Goal: Information Seeking & Learning: Check status

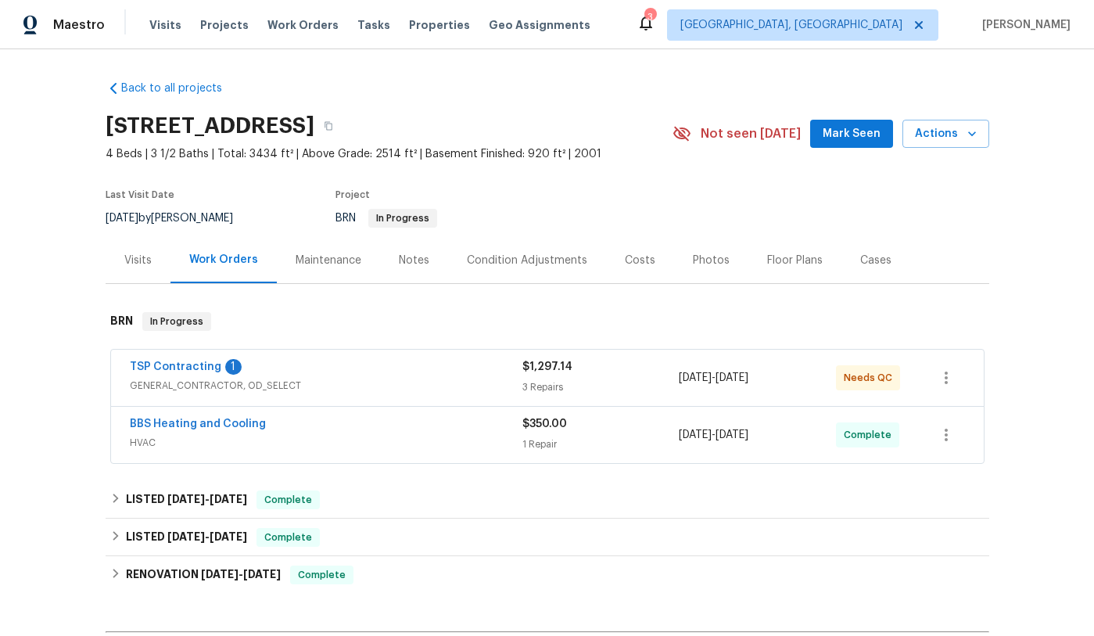
click at [204, 373] on span "TSP Contracting" at bounding box center [175, 367] width 91 height 16
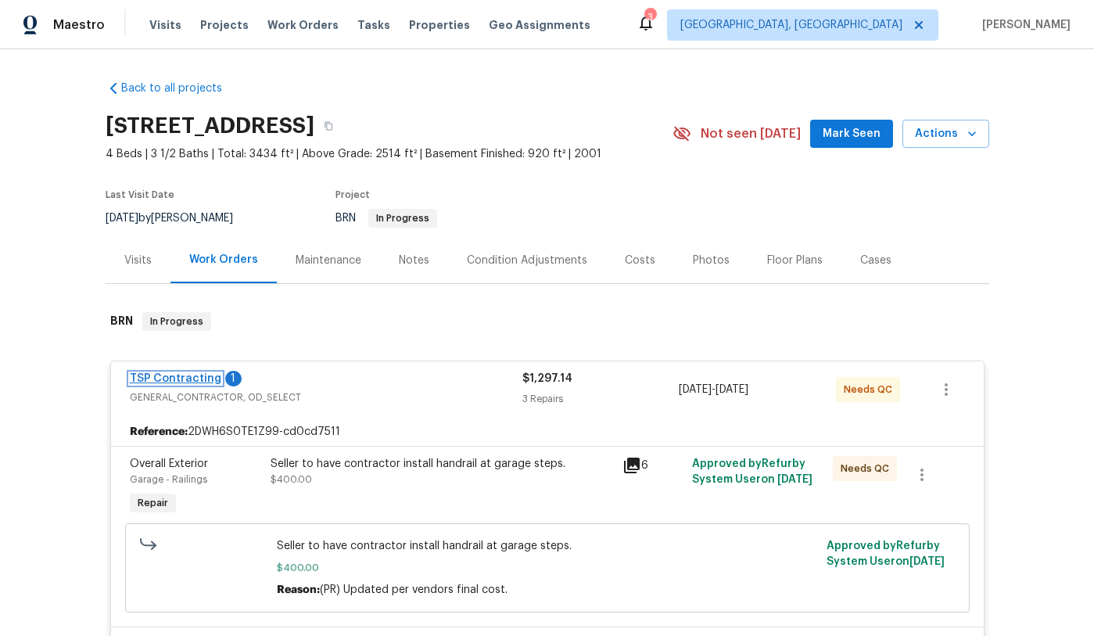
click at [185, 380] on link "TSP Contracting" at bounding box center [175, 378] width 91 height 11
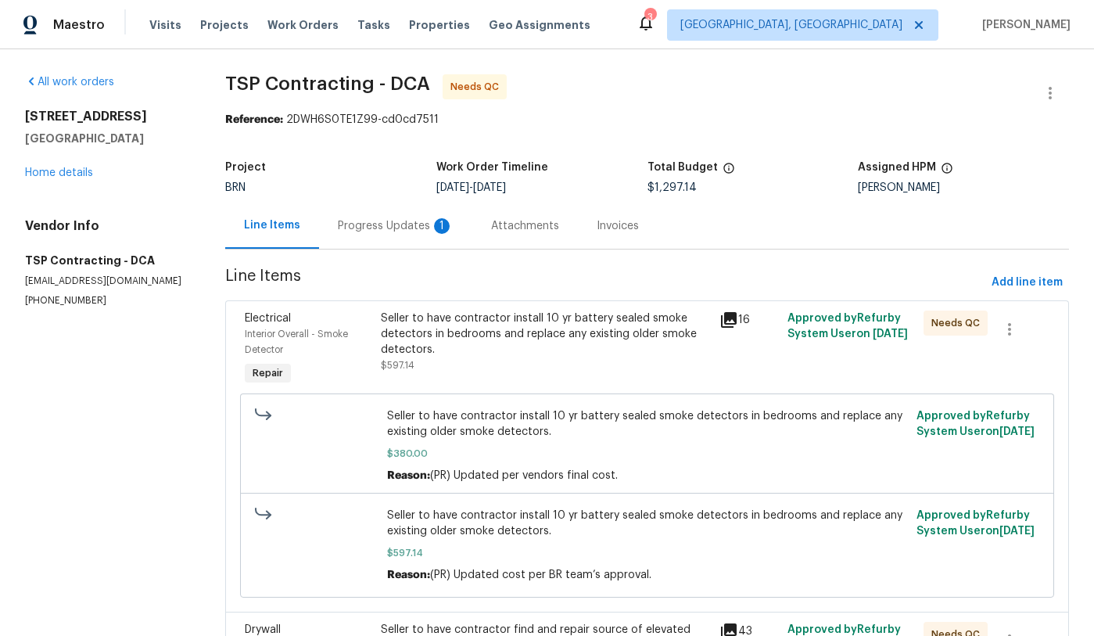
click at [366, 225] on div "Progress Updates 1" at bounding box center [396, 226] width 116 height 16
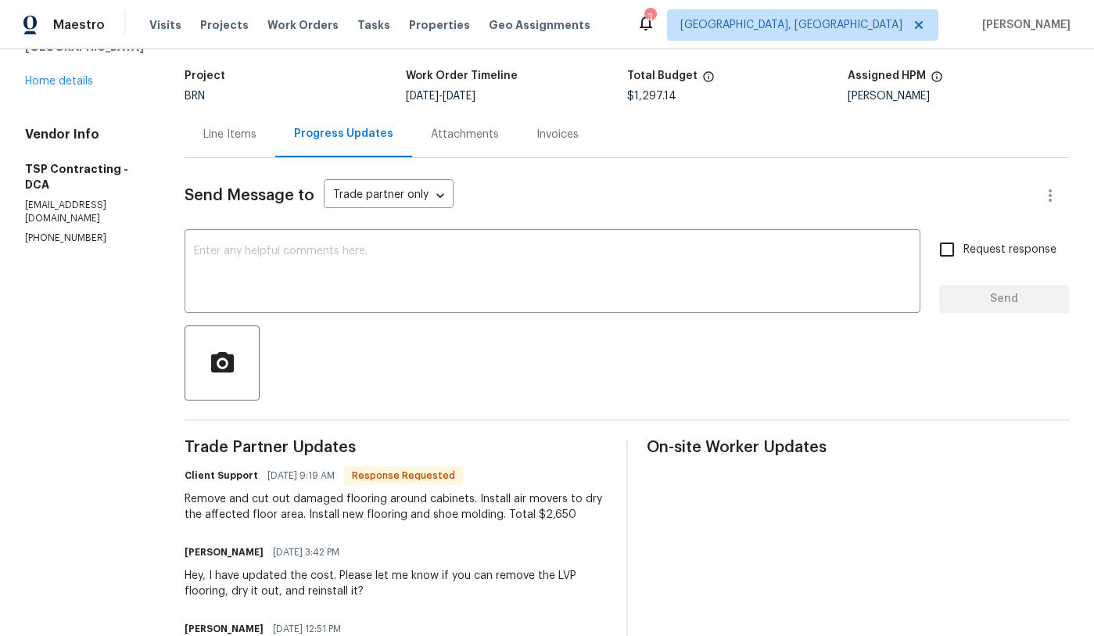
scroll to position [81, 0]
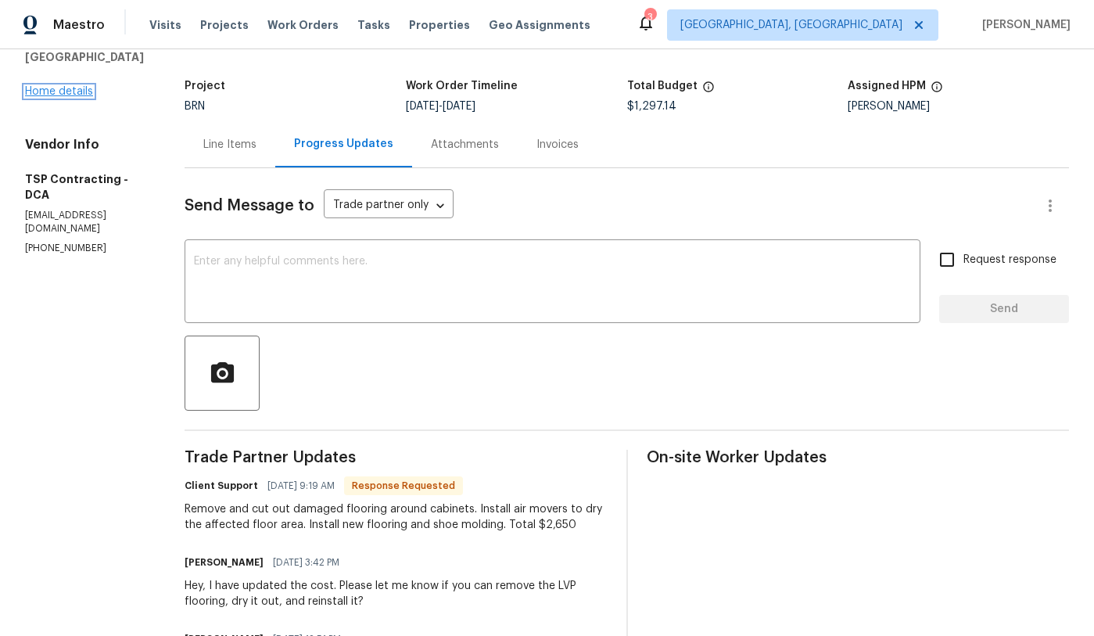
click at [61, 99] on div "9702 Spinnaker St Cheltenham, MD 20623 Home details" at bounding box center [86, 63] width 122 height 72
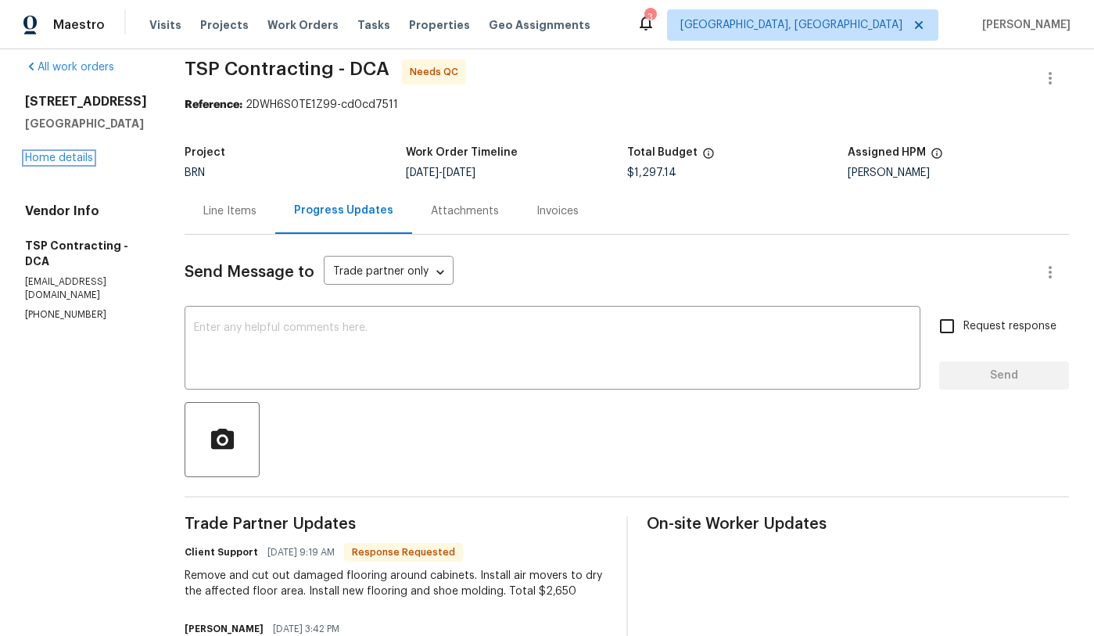
scroll to position [0, 0]
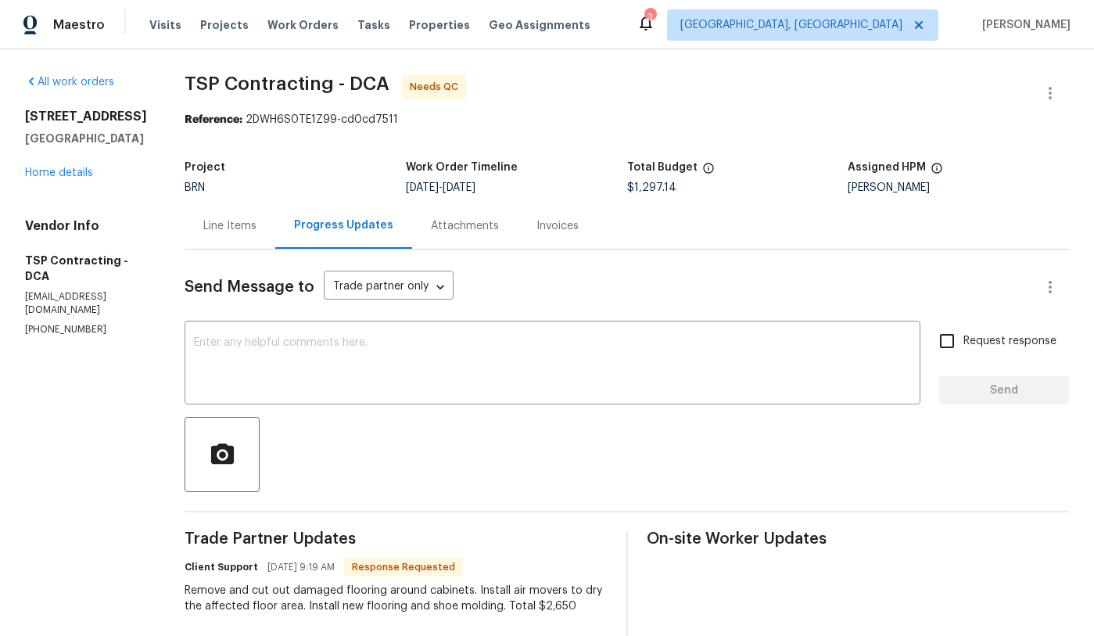
click at [204, 231] on div "Line Items" at bounding box center [229, 226] width 53 height 16
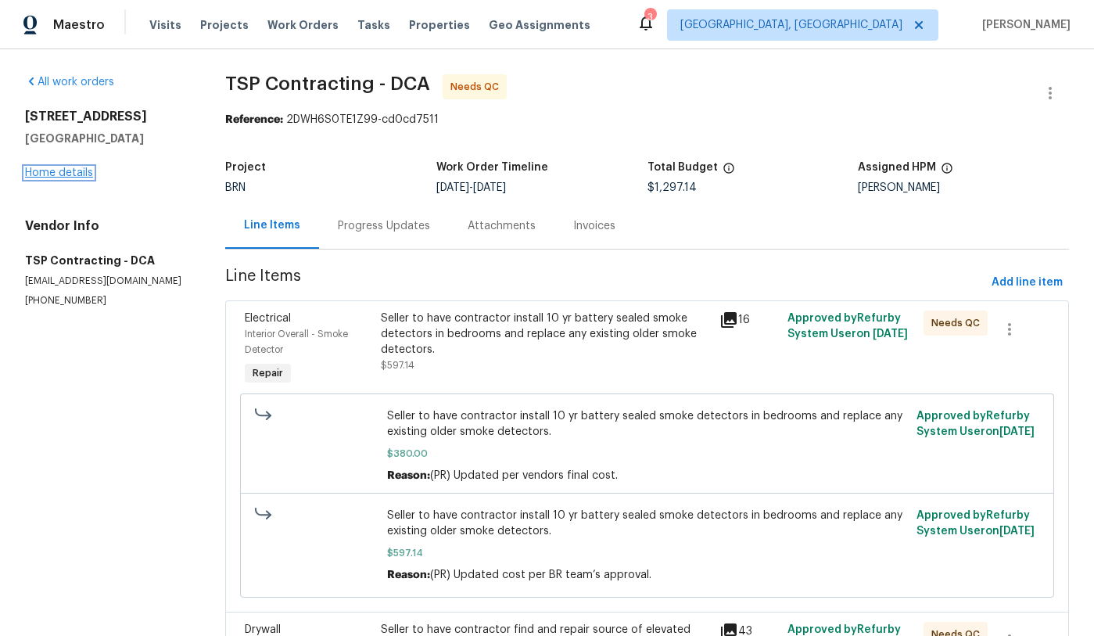
click at [63, 173] on link "Home details" at bounding box center [59, 172] width 68 height 11
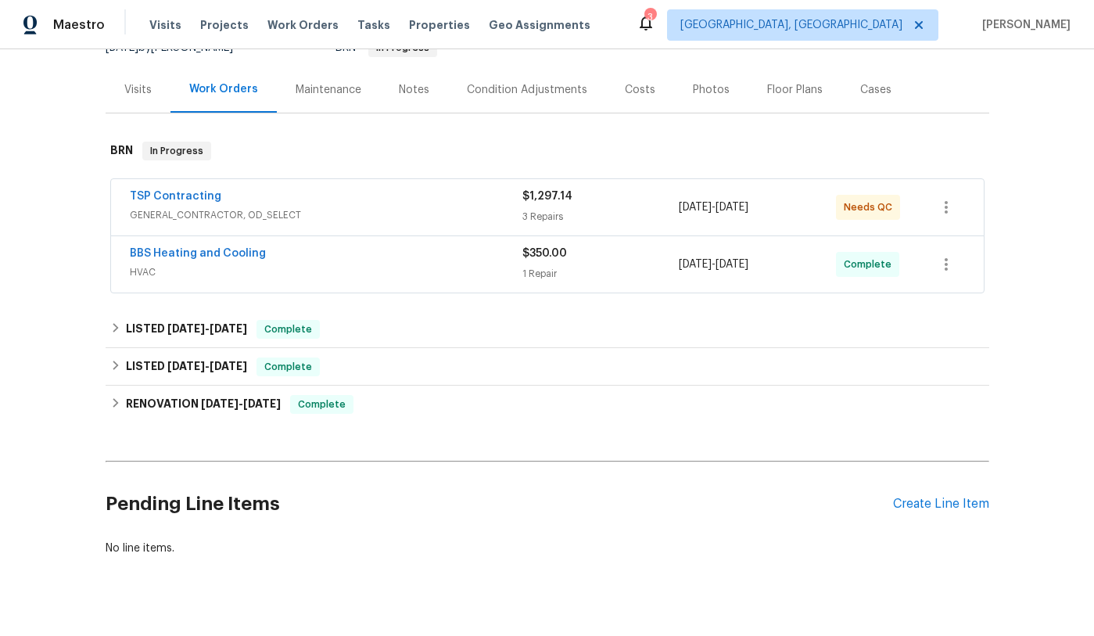
scroll to position [197, 0]
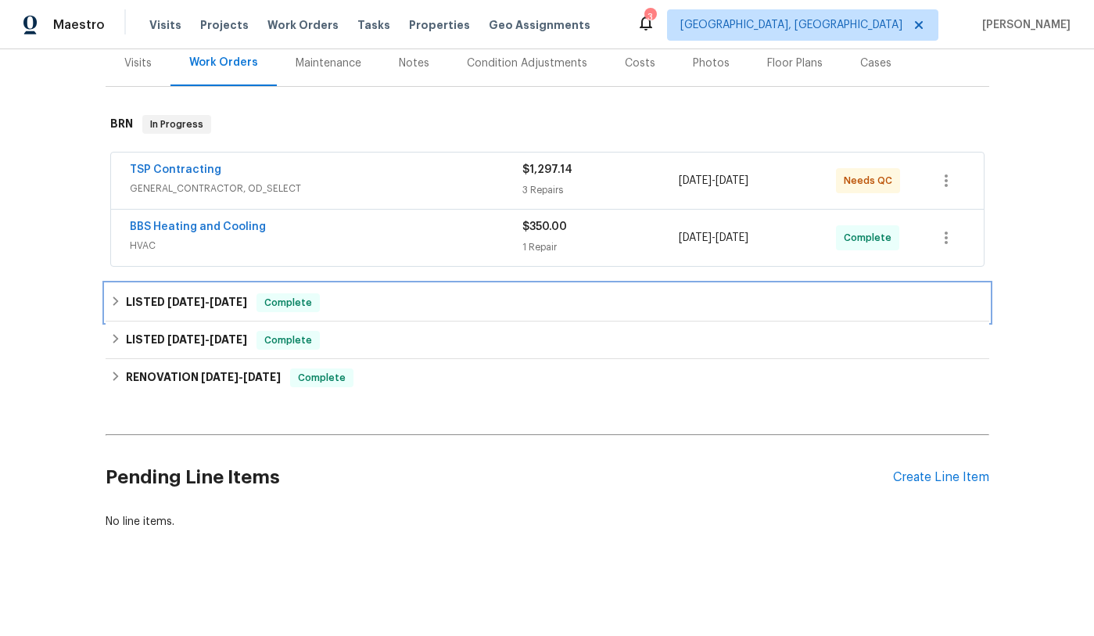
click at [117, 303] on icon at bounding box center [115, 301] width 11 height 11
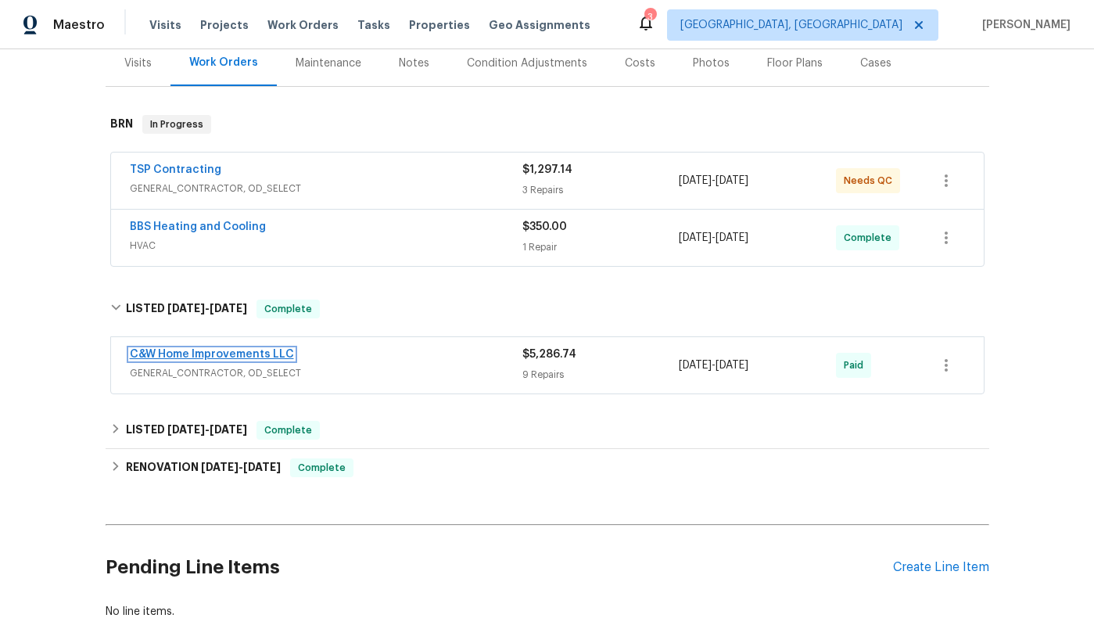
click at [212, 353] on link "C&W Home Improvements LLC" at bounding box center [212, 354] width 164 height 11
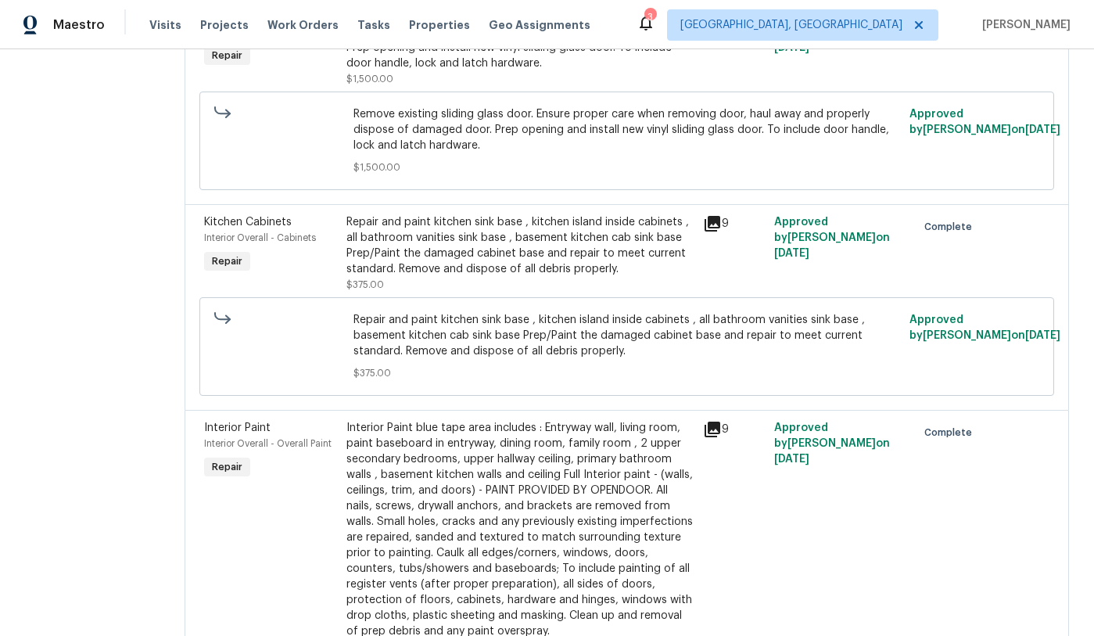
scroll to position [1349, 0]
click at [718, 225] on icon at bounding box center [712, 222] width 19 height 19
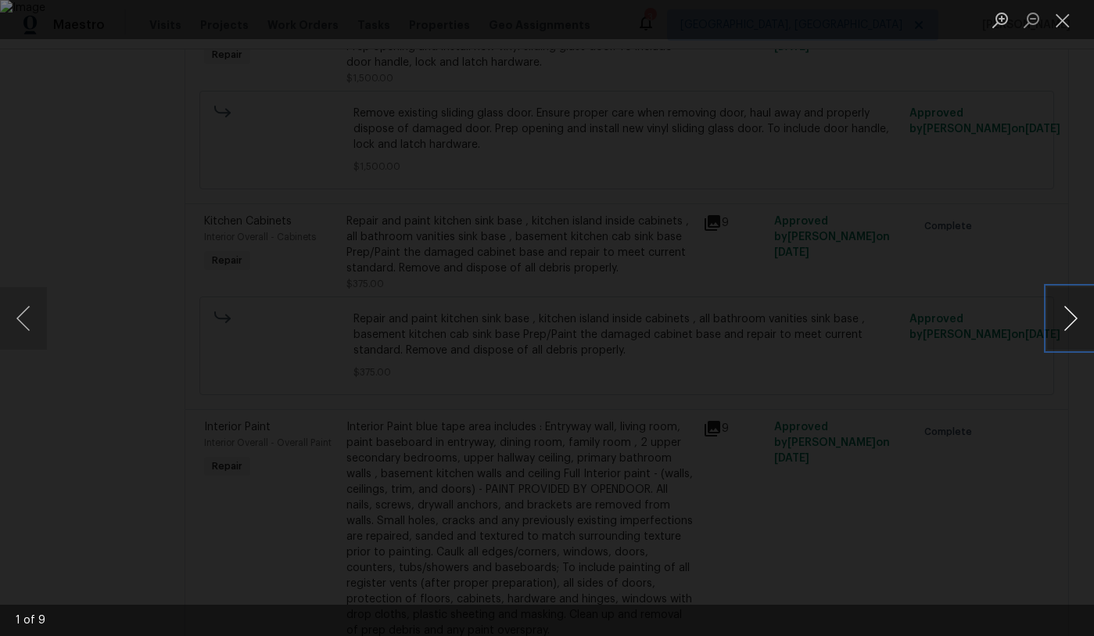
click at [1070, 324] on button "Next image" at bounding box center [1070, 318] width 47 height 63
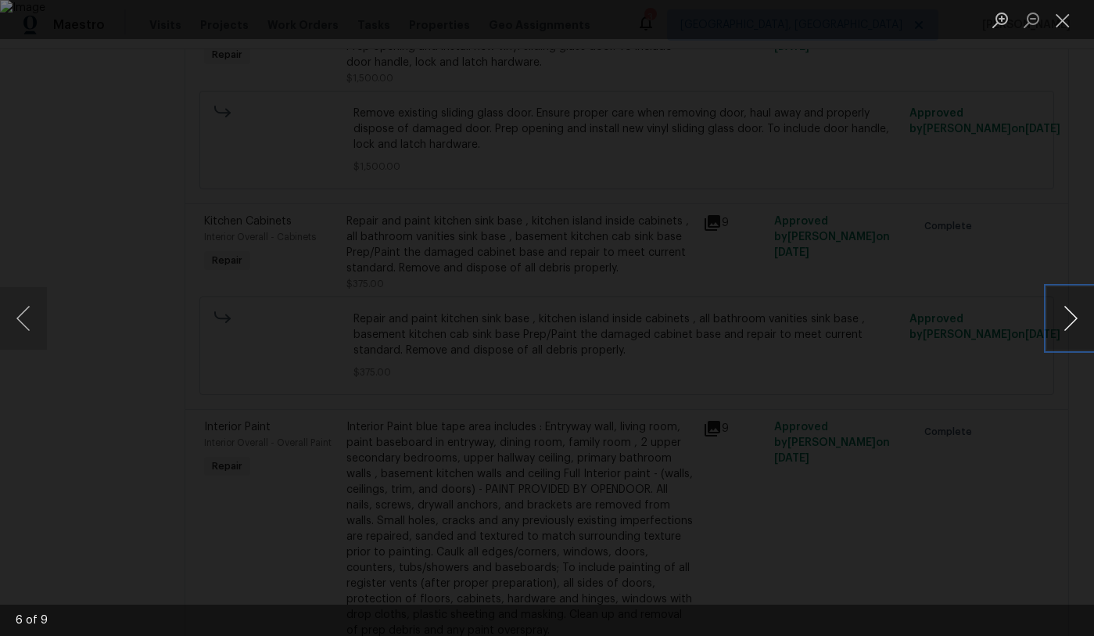
click at [1070, 324] on button "Next image" at bounding box center [1070, 318] width 47 height 63
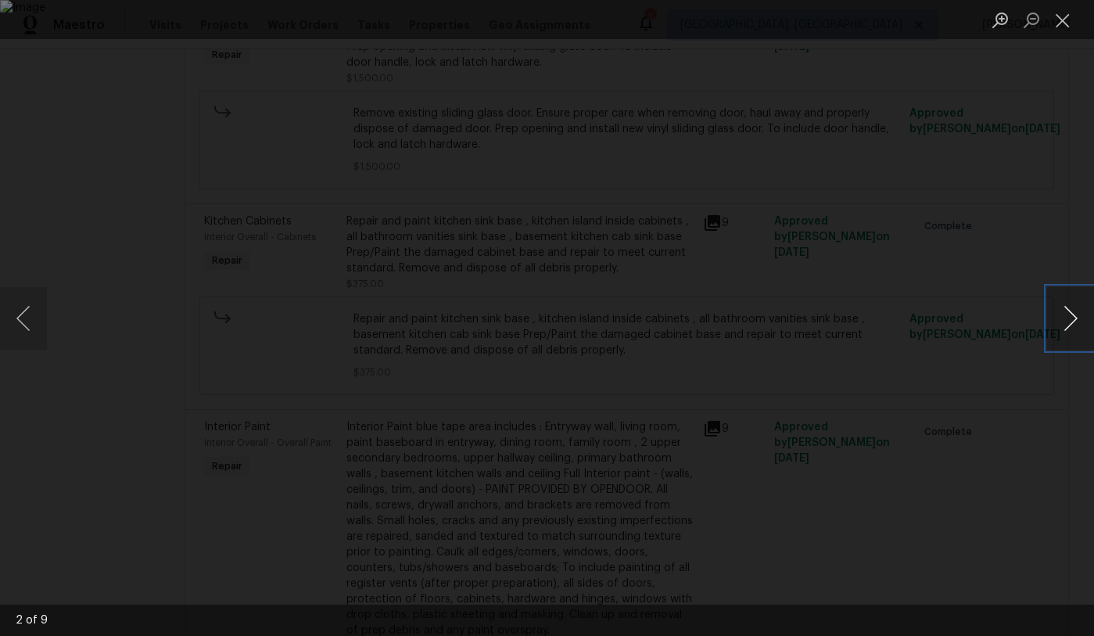
click at [1070, 324] on button "Next image" at bounding box center [1070, 318] width 47 height 63
click at [1065, 24] on button "Close lightbox" at bounding box center [1062, 19] width 31 height 27
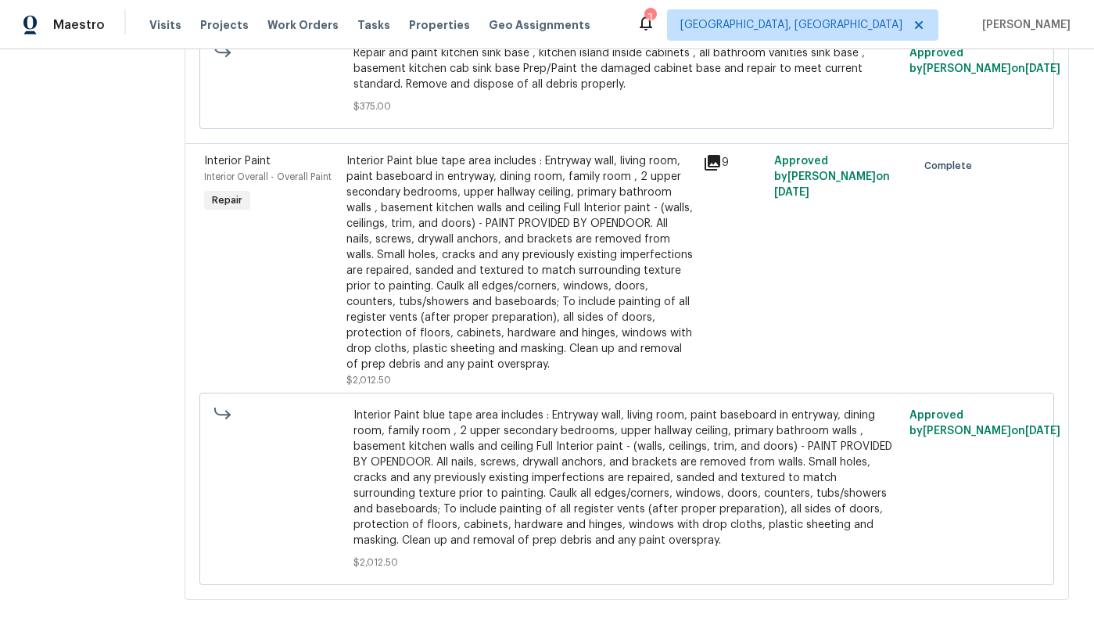
scroll to position [1623, 0]
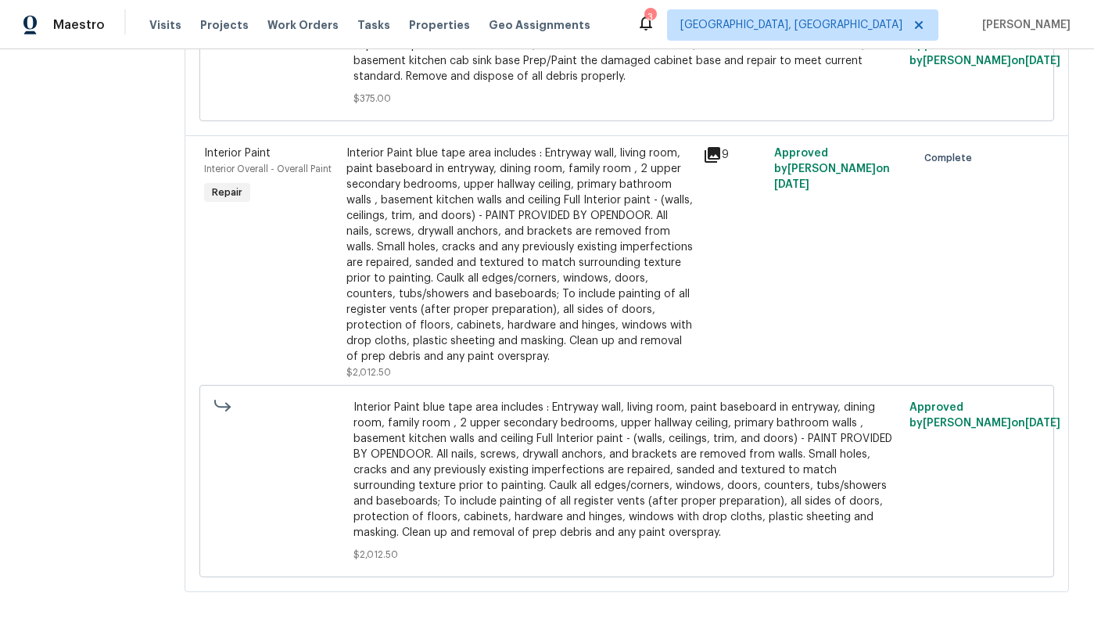
click at [717, 154] on icon at bounding box center [712, 155] width 16 height 16
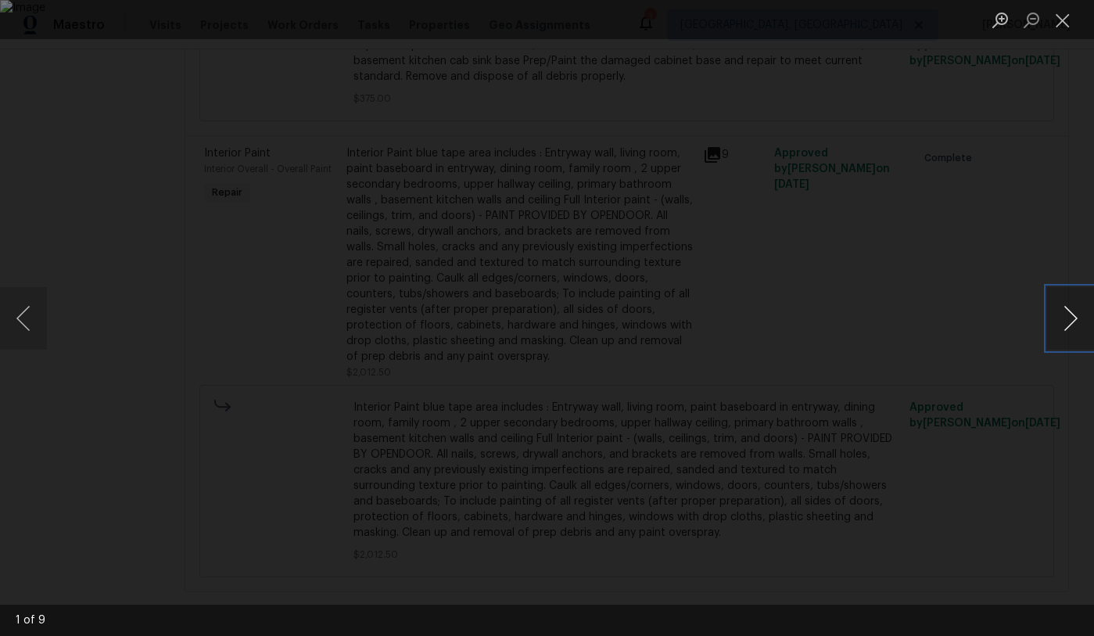
click at [1071, 320] on button "Next image" at bounding box center [1070, 318] width 47 height 63
click at [1071, 323] on button "Next image" at bounding box center [1070, 318] width 47 height 63
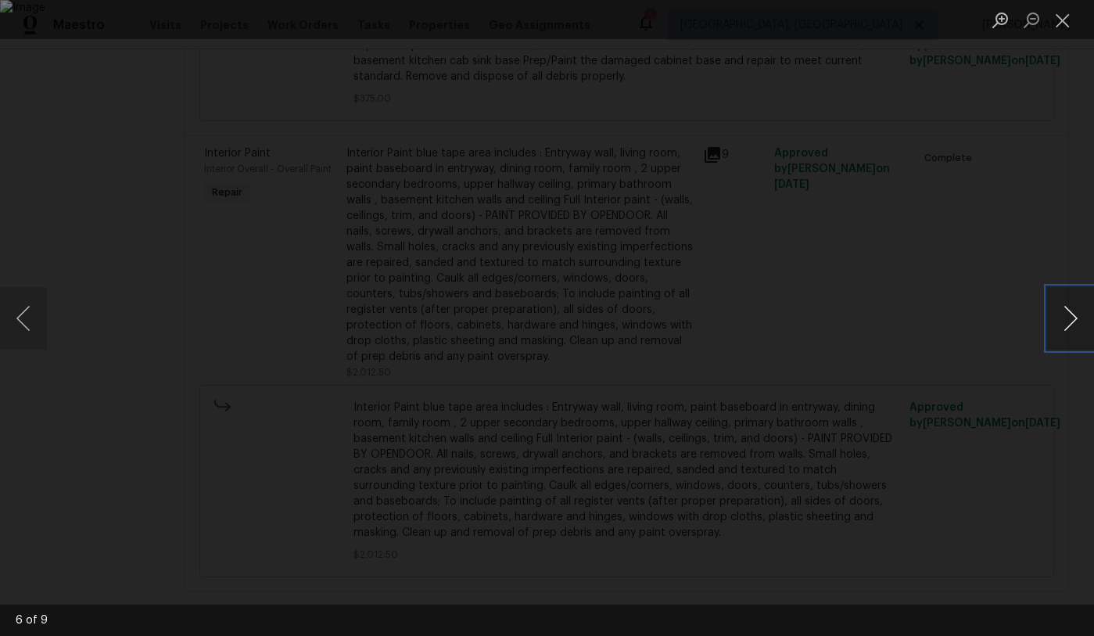
click at [1071, 323] on button "Next image" at bounding box center [1070, 318] width 47 height 63
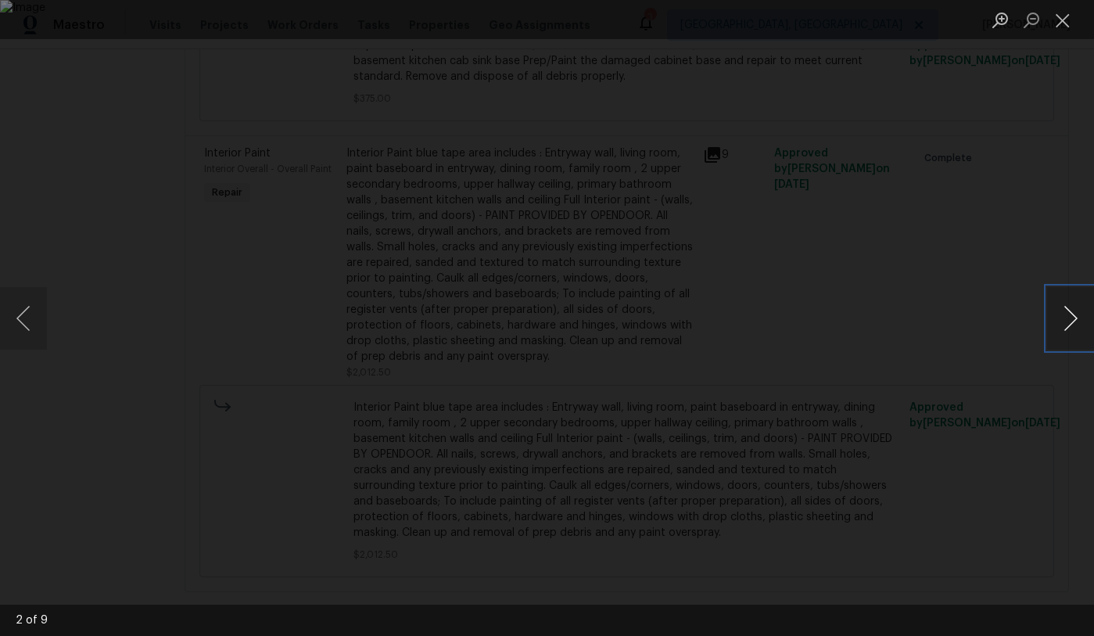
click at [1071, 323] on button "Next image" at bounding box center [1070, 318] width 47 height 63
click at [1062, 25] on button "Close lightbox" at bounding box center [1062, 19] width 31 height 27
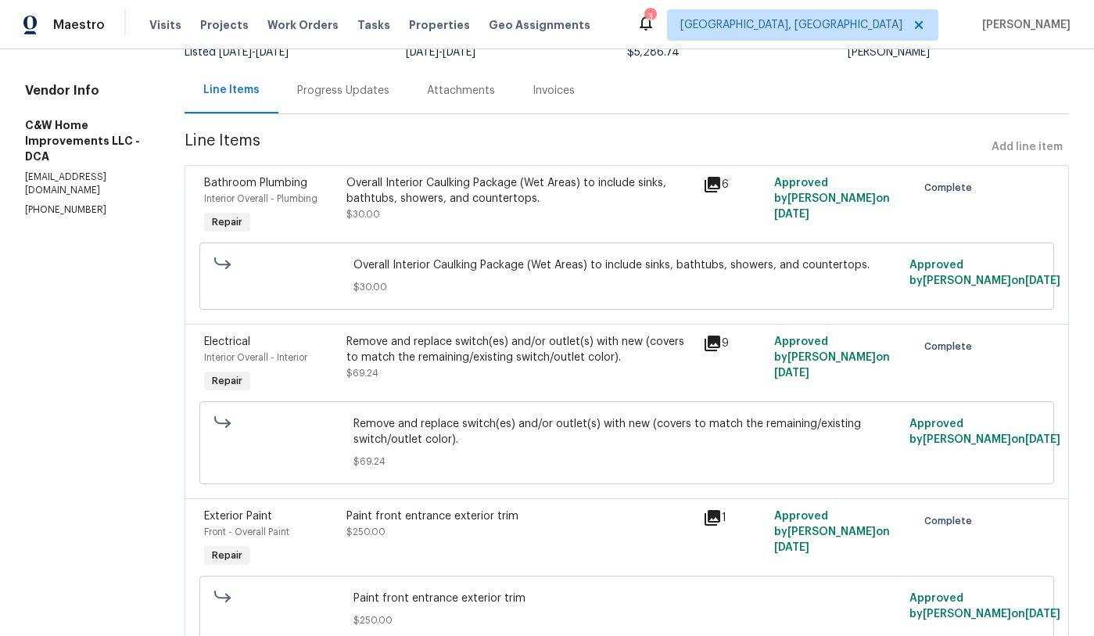
scroll to position [0, 0]
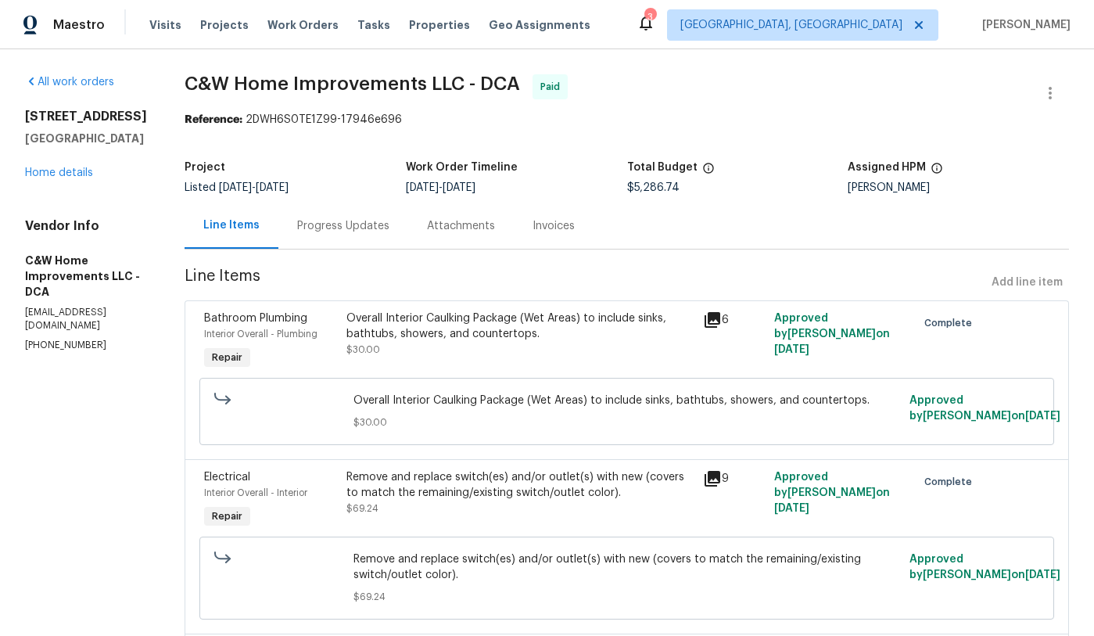
click at [335, 231] on div "Progress Updates" at bounding box center [343, 226] width 92 height 16
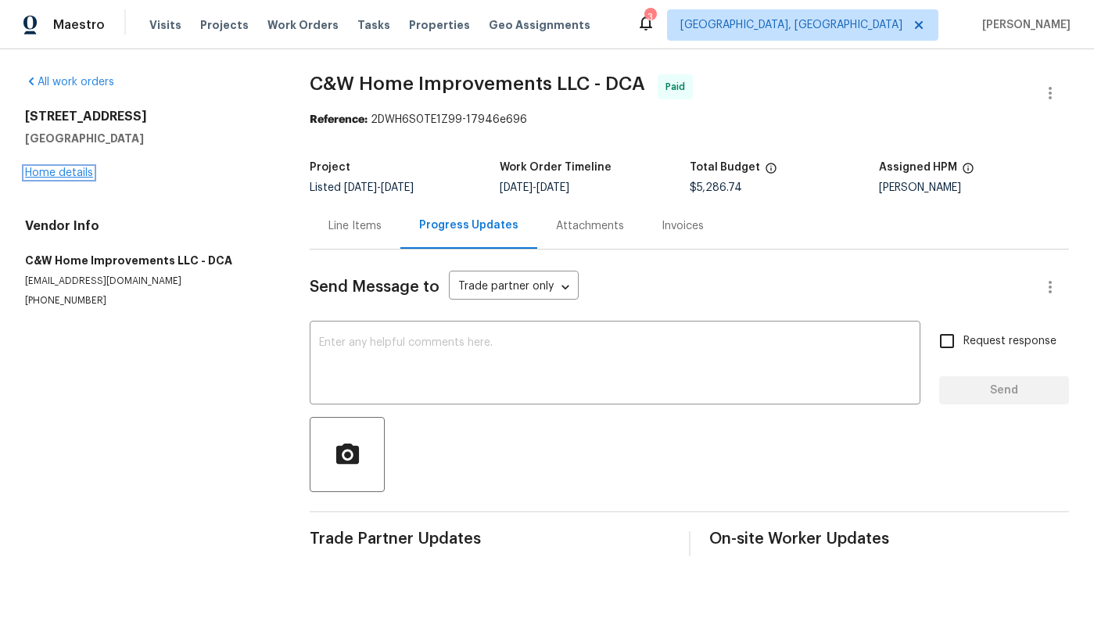
click at [81, 171] on link "Home details" at bounding box center [59, 172] width 68 height 11
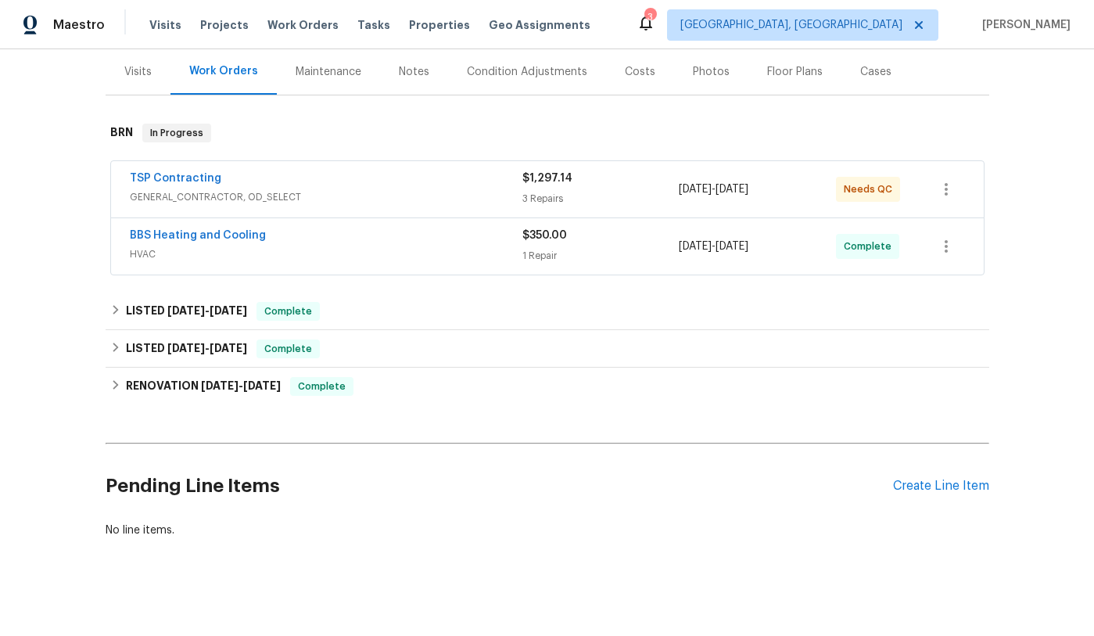
scroll to position [197, 0]
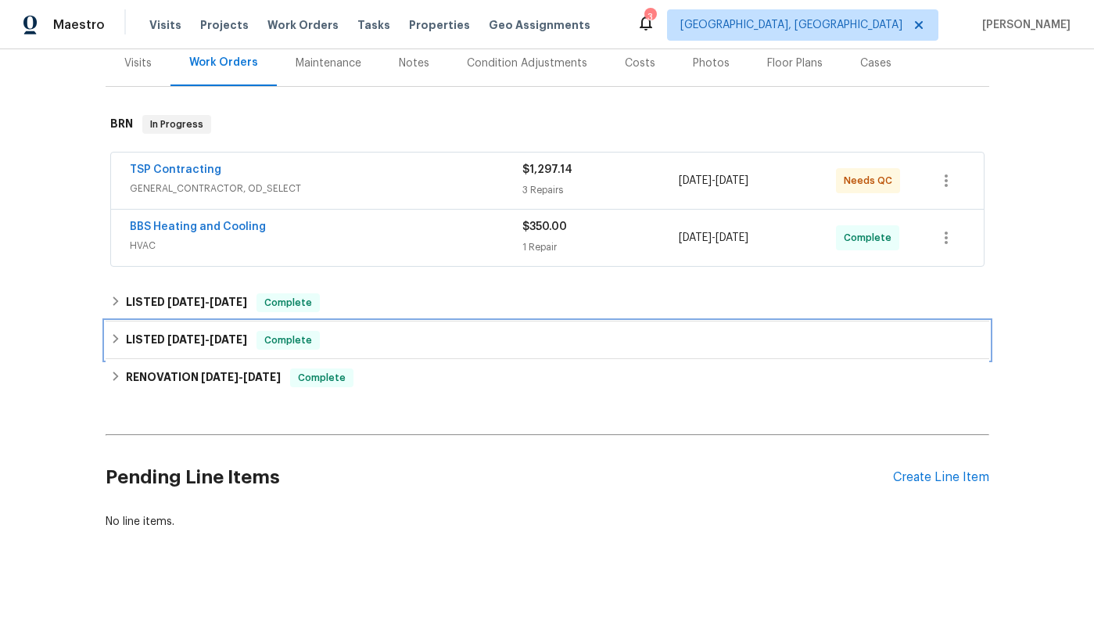
click at [116, 339] on icon at bounding box center [115, 338] width 5 height 9
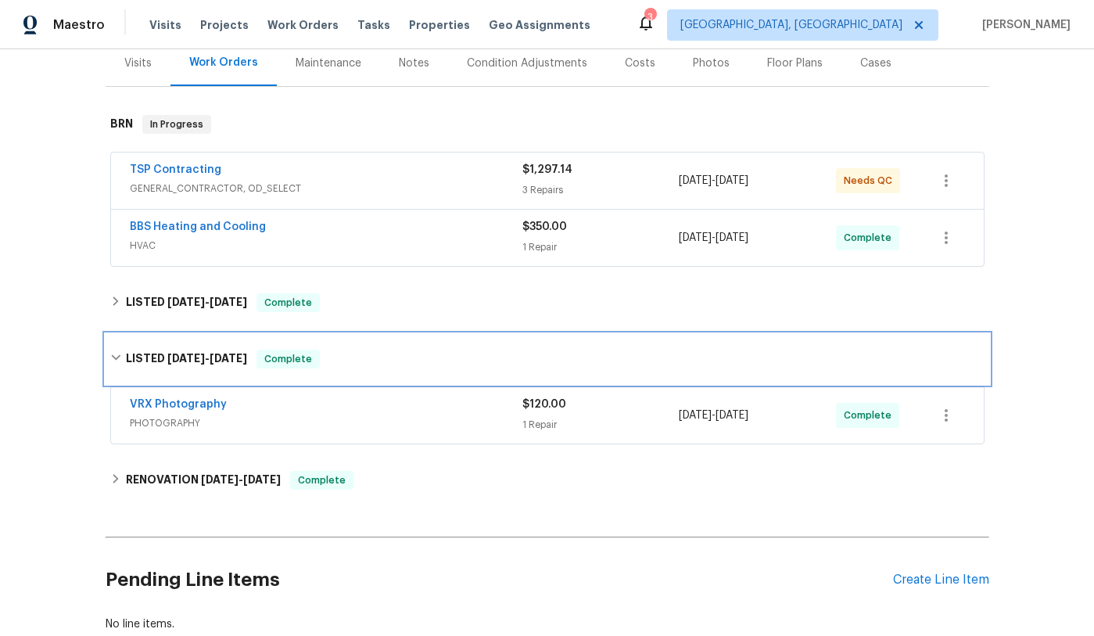
scroll to position [299, 0]
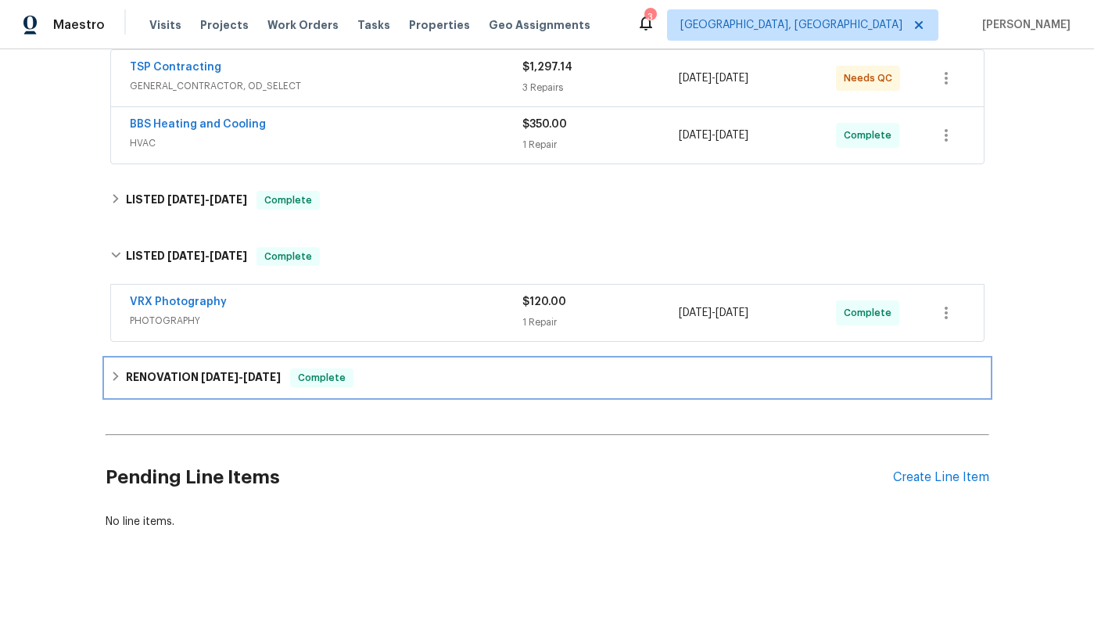
click at [113, 373] on icon at bounding box center [115, 376] width 11 height 11
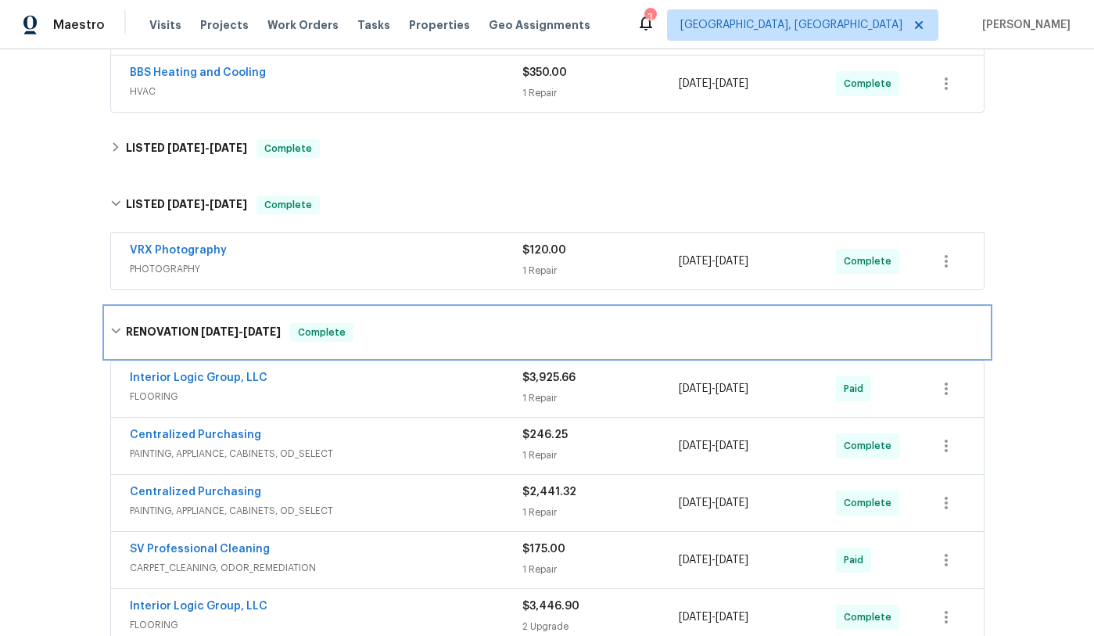
scroll to position [0, 0]
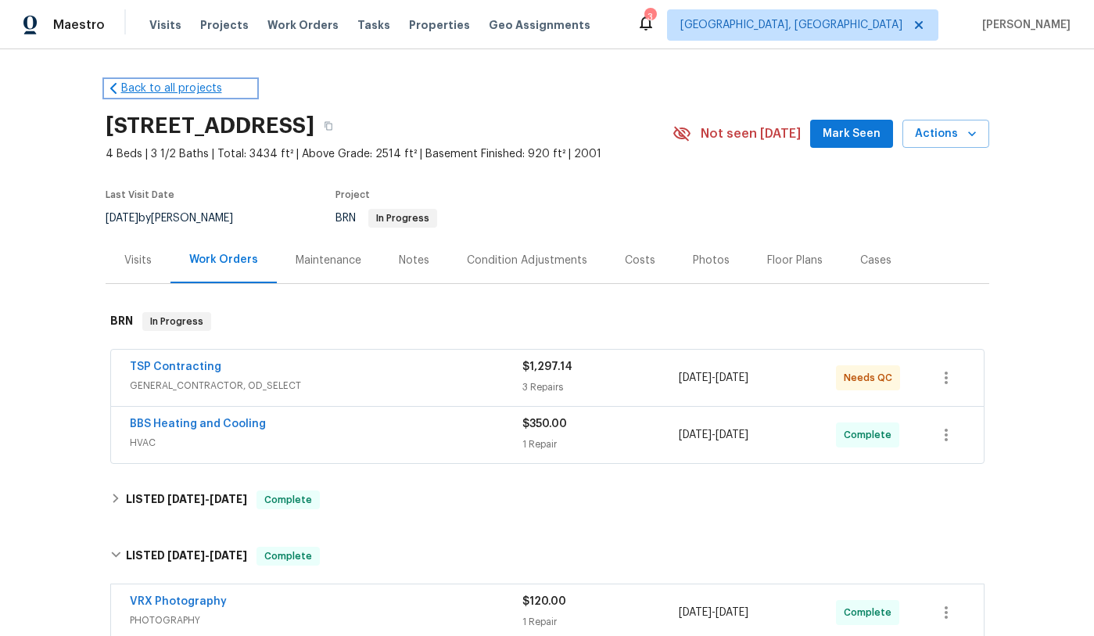
click at [185, 88] on link "Back to all projects" at bounding box center [181, 89] width 150 height 16
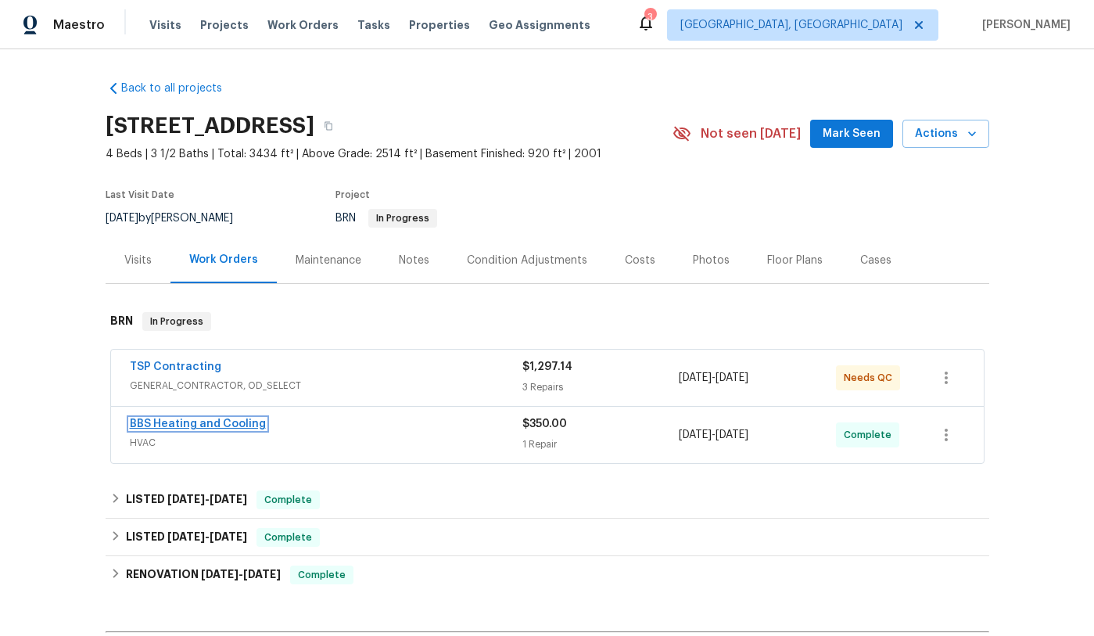
click at [201, 425] on link "BBS Heating and Cooling" at bounding box center [198, 423] width 136 height 11
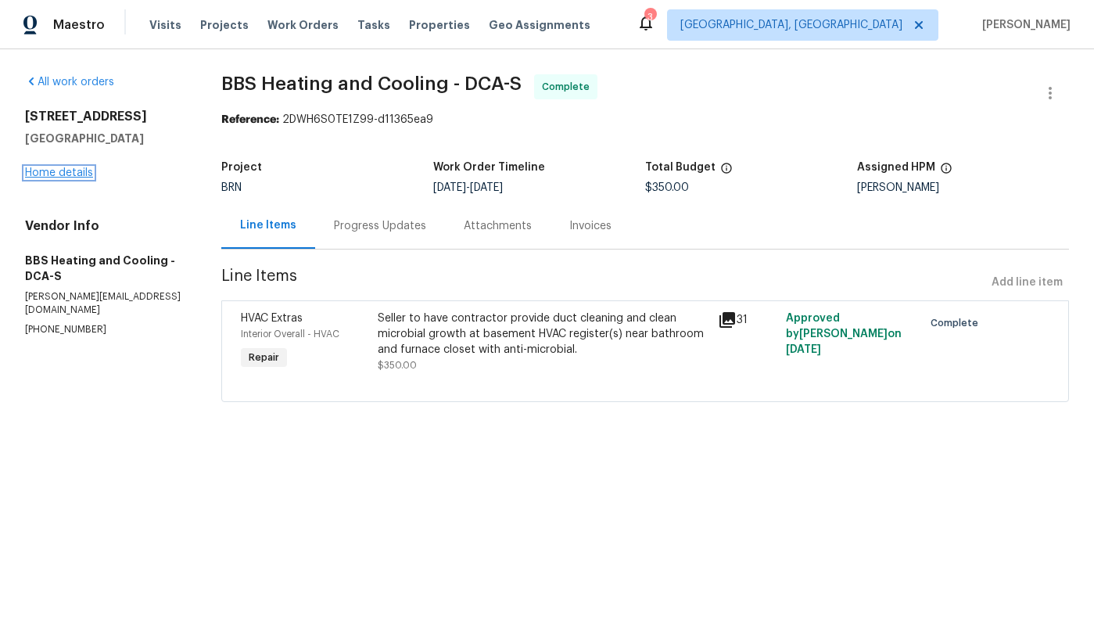
click at [72, 175] on link "Home details" at bounding box center [59, 172] width 68 height 11
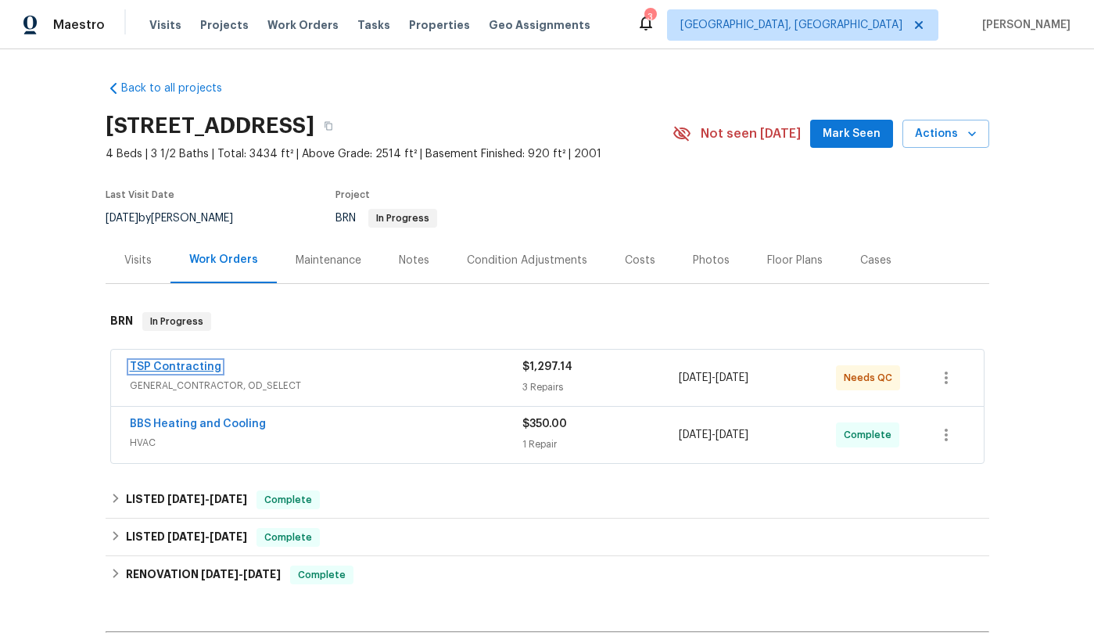
click at [196, 366] on link "TSP Contracting" at bounding box center [175, 366] width 91 height 11
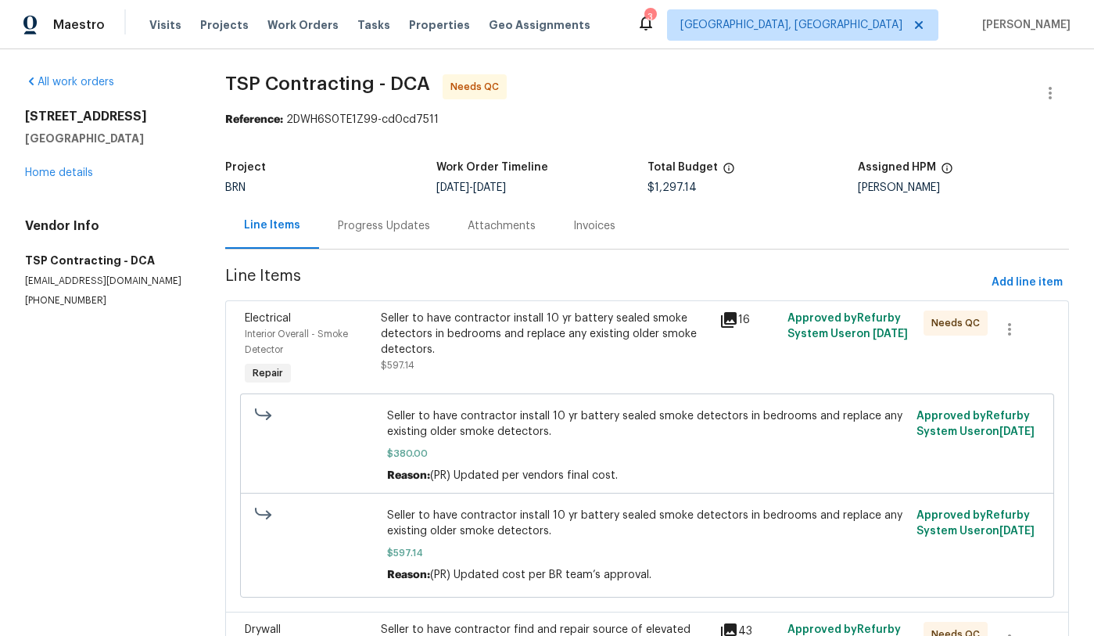
click at [729, 321] on icon at bounding box center [729, 320] width 16 height 16
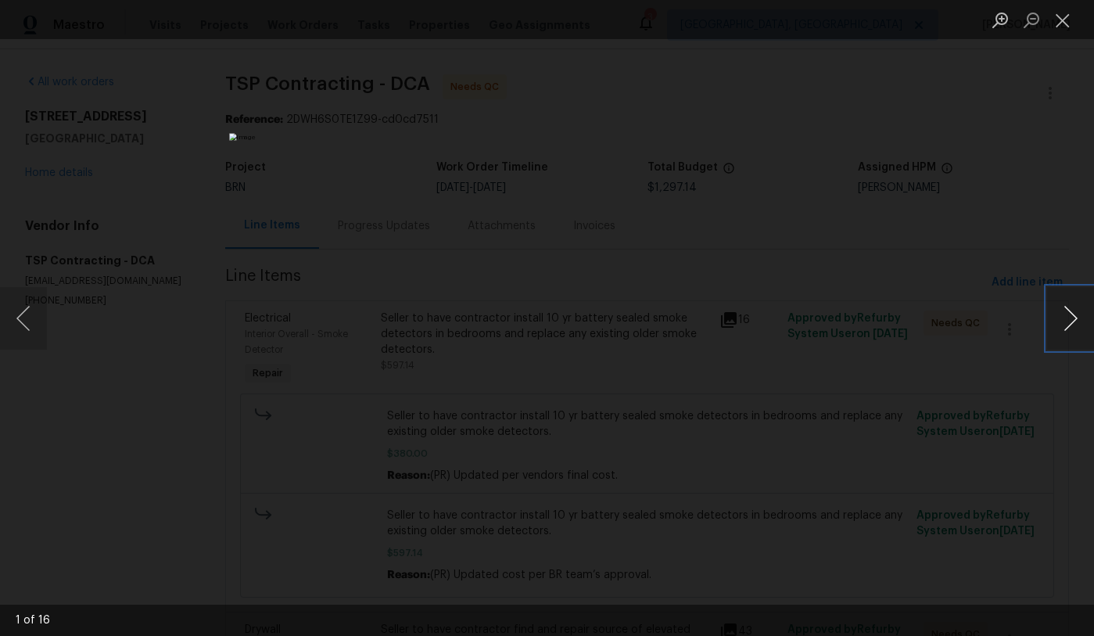
click at [1077, 322] on button "Next image" at bounding box center [1070, 318] width 47 height 63
click at [1065, 23] on button "Close lightbox" at bounding box center [1062, 19] width 31 height 27
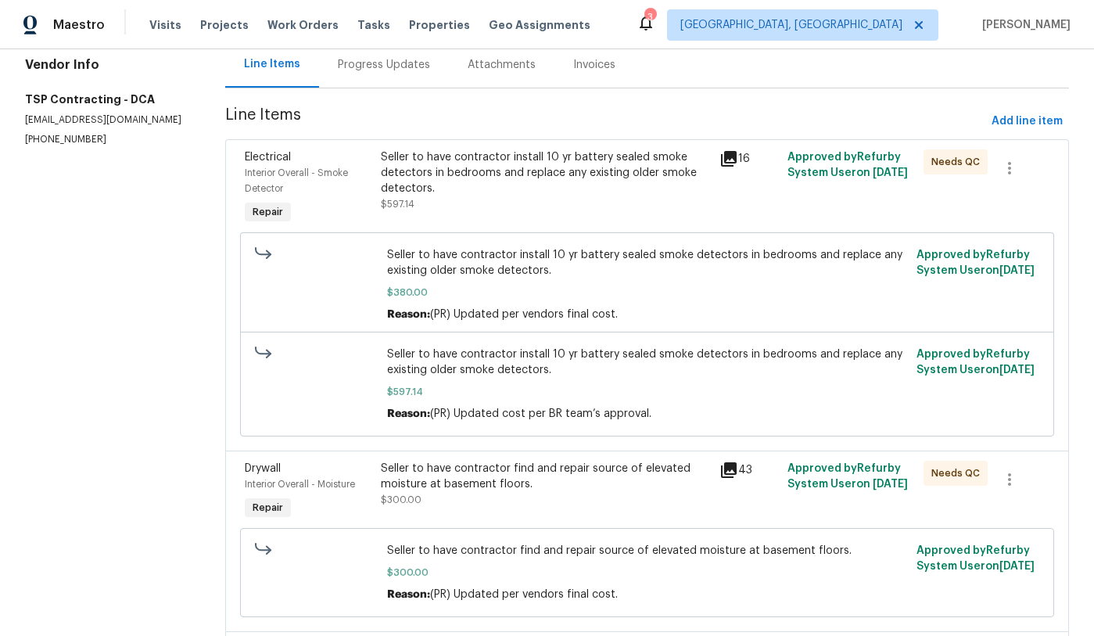
scroll to position [162, 0]
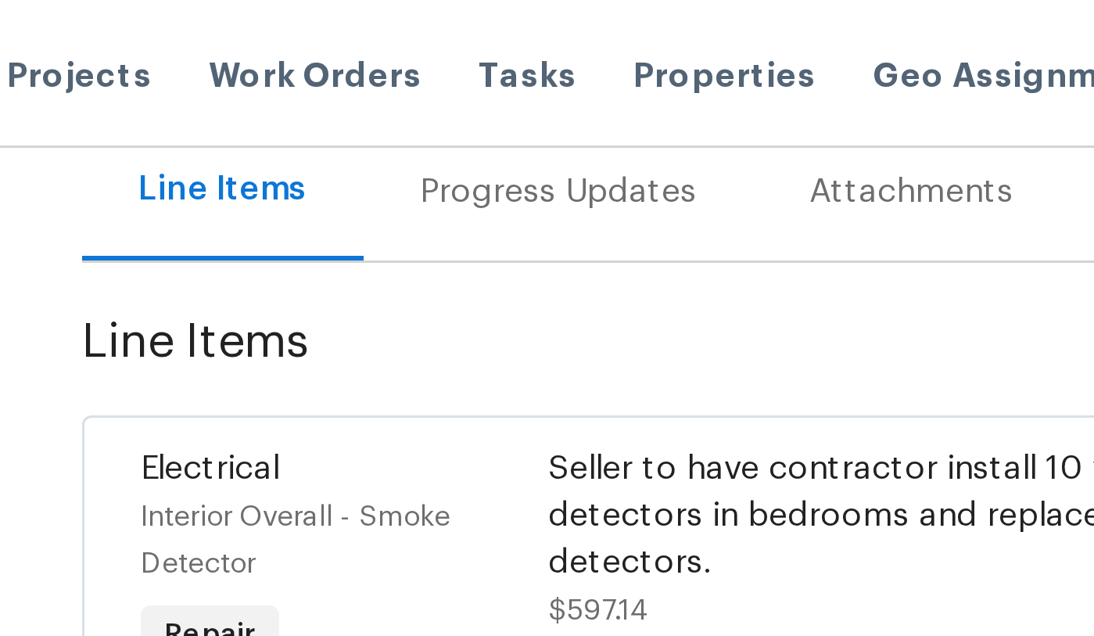
click at [353, 68] on div "Progress Updates" at bounding box center [384, 64] width 92 height 16
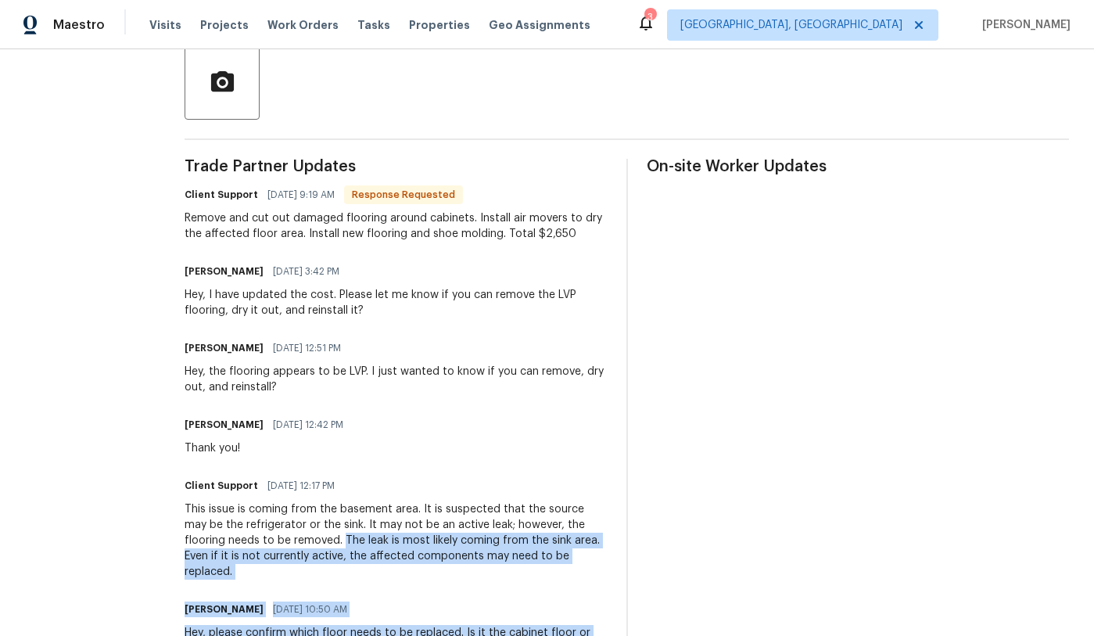
scroll to position [415, 0]
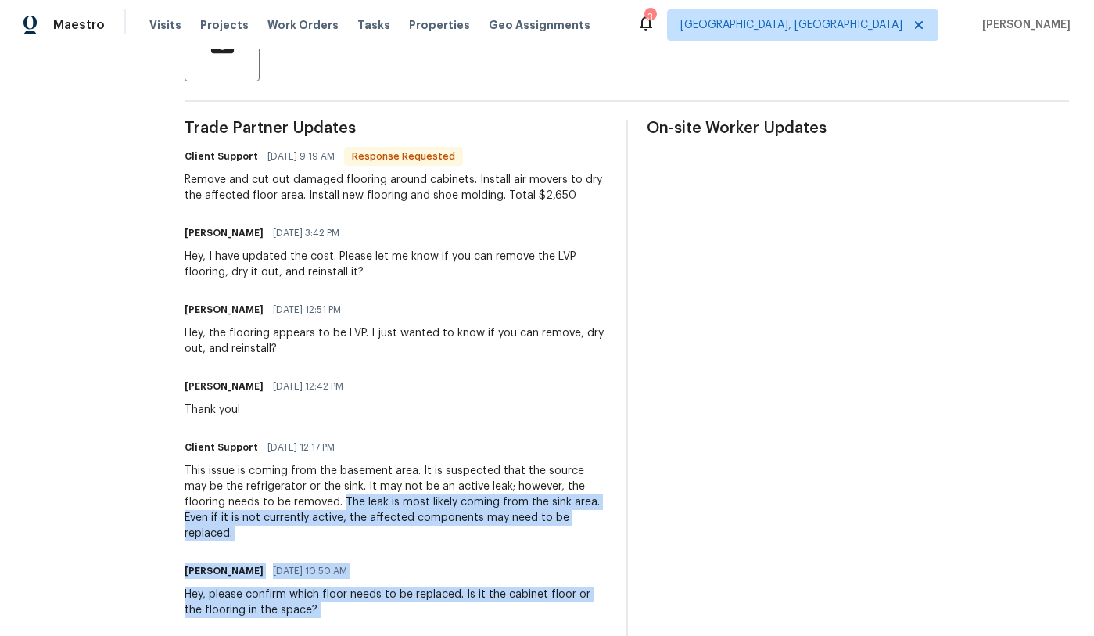
drag, startPoint x: 253, startPoint y: 607, endPoint x: 531, endPoint y: 623, distance: 278.0
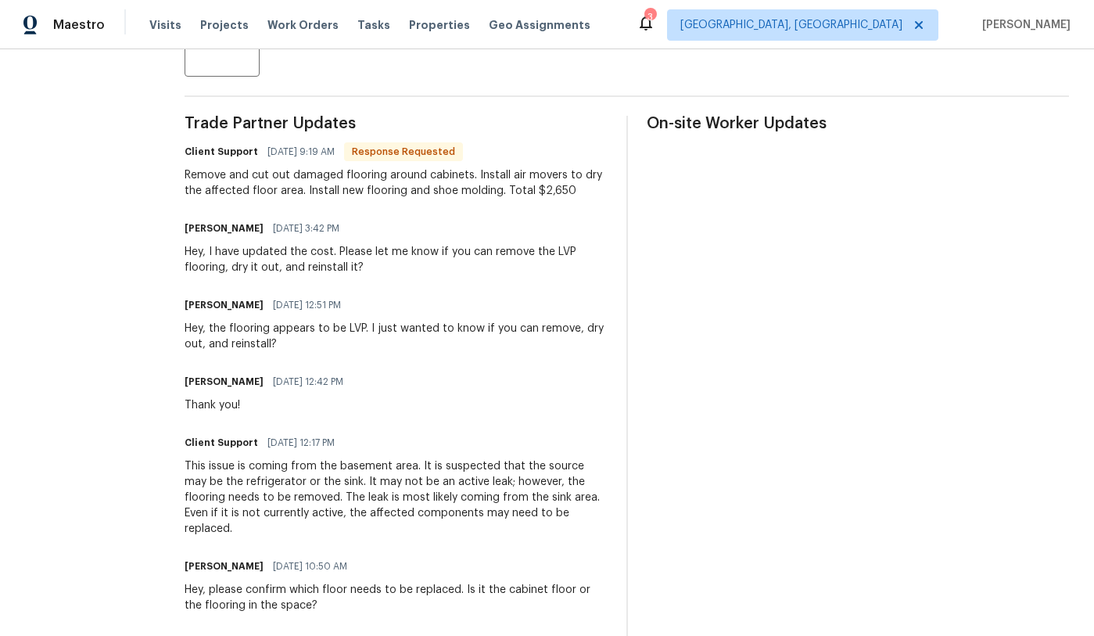
drag, startPoint x: 531, startPoint y: 623, endPoint x: 513, endPoint y: 599, distance: 30.2
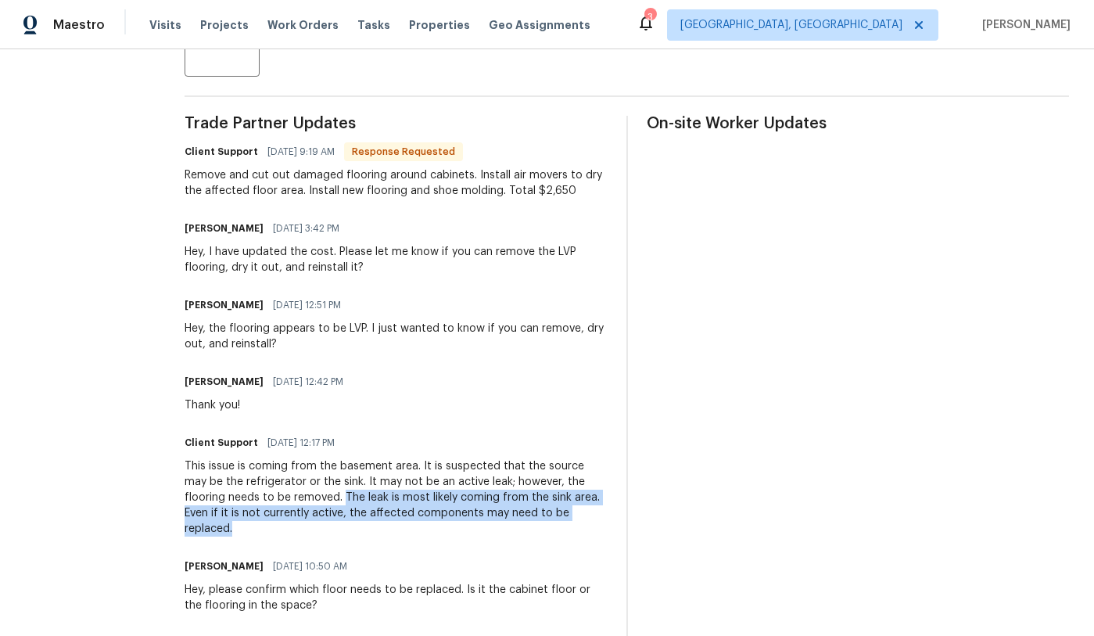
drag, startPoint x: 253, startPoint y: 496, endPoint x: 548, endPoint y: 514, distance: 295.3
click at [548, 514] on div "This issue is coming from the basement area. It is suspected that the source ma…" at bounding box center [396, 497] width 423 height 78
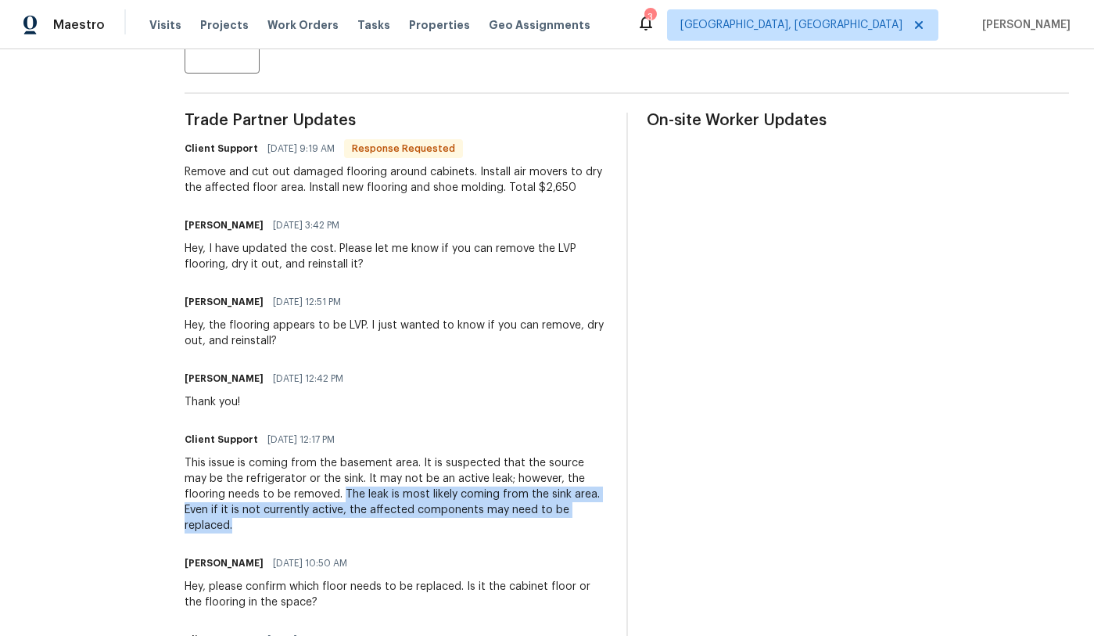
copy div "The leak is most likely coming from the sink area. Even if it is not currently …"
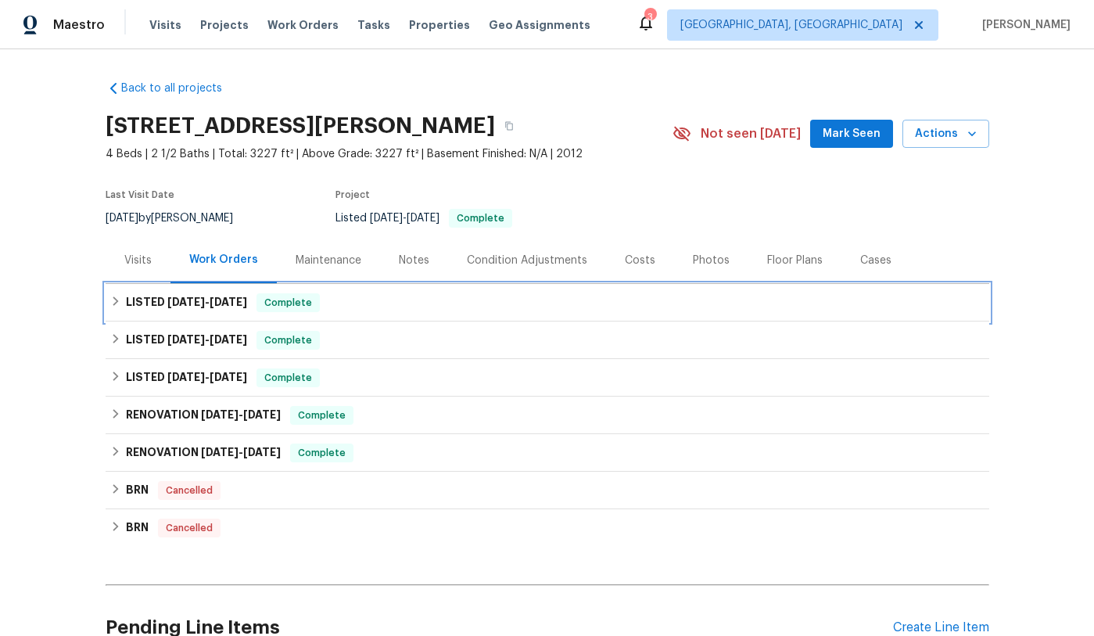
click at [116, 301] on icon at bounding box center [115, 301] width 11 height 11
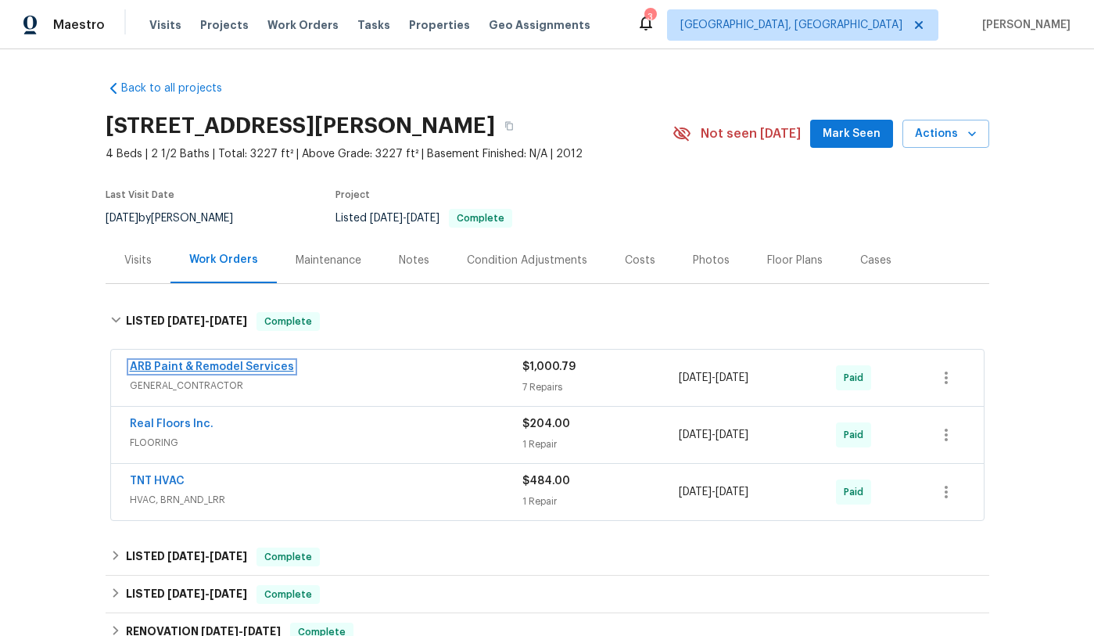
click at [257, 371] on link "ARB Paint & Remodel Services" at bounding box center [212, 366] width 164 height 11
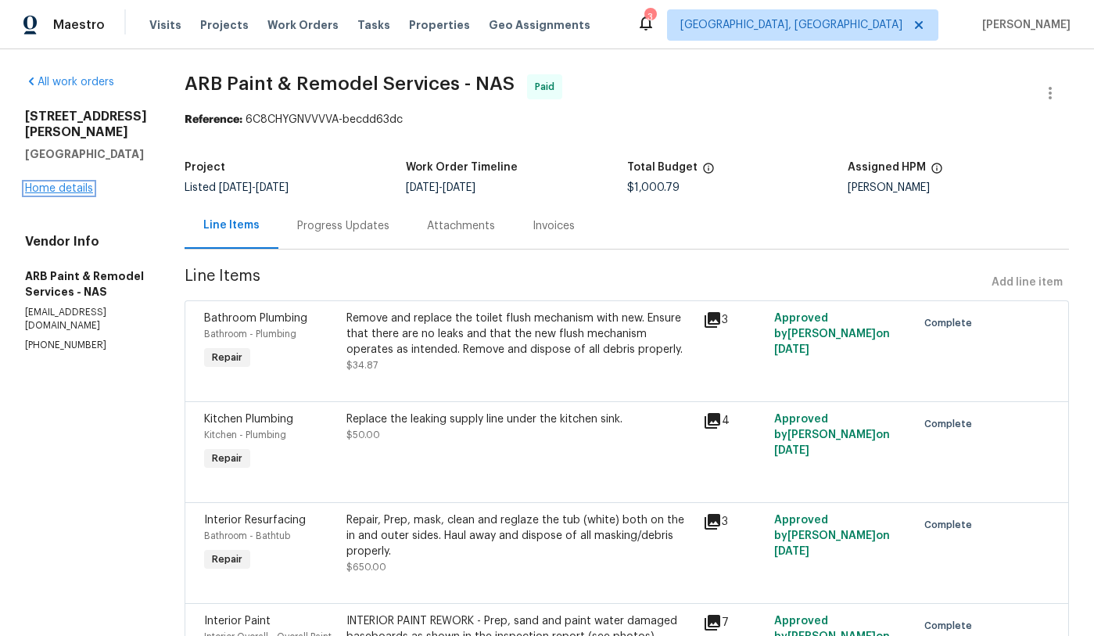
click at [71, 188] on link "Home details" at bounding box center [59, 188] width 68 height 11
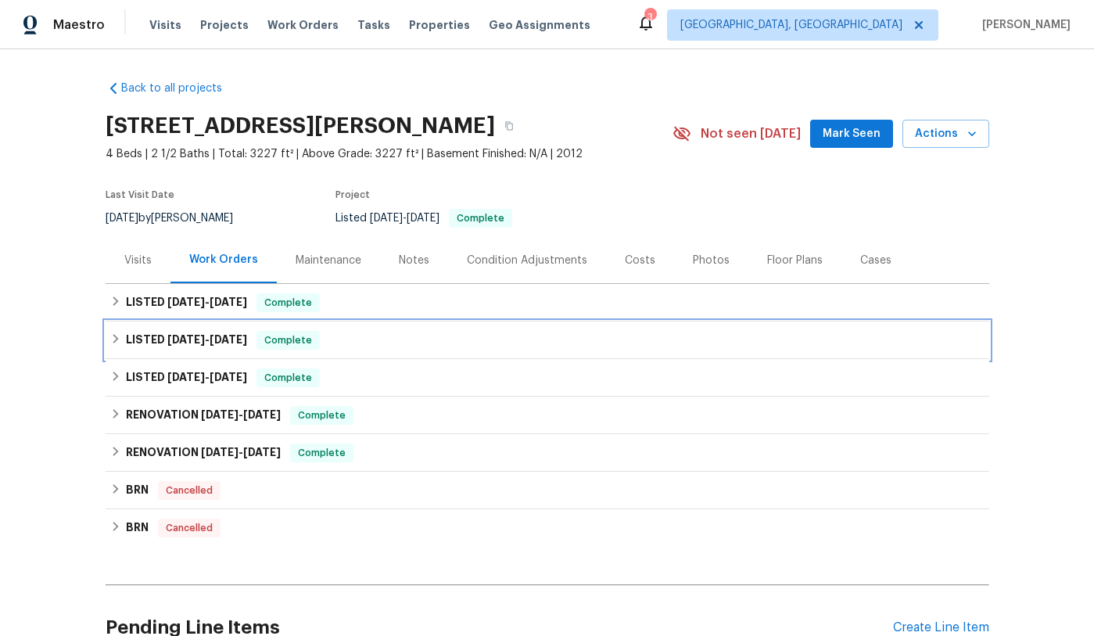
click at [118, 339] on icon at bounding box center [115, 338] width 11 height 11
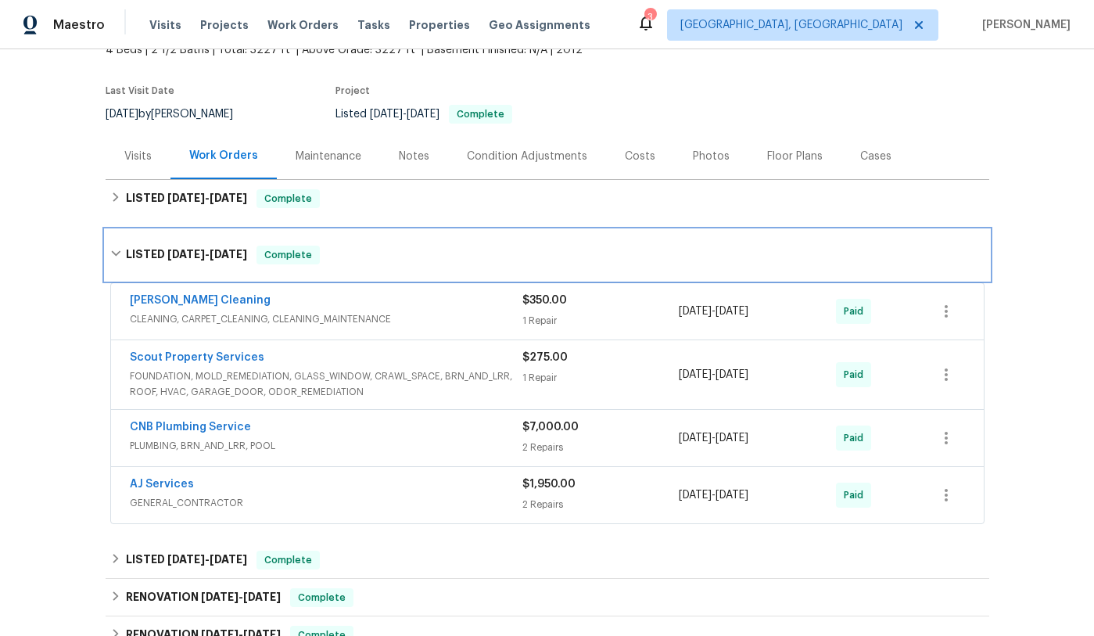
scroll to position [165, 0]
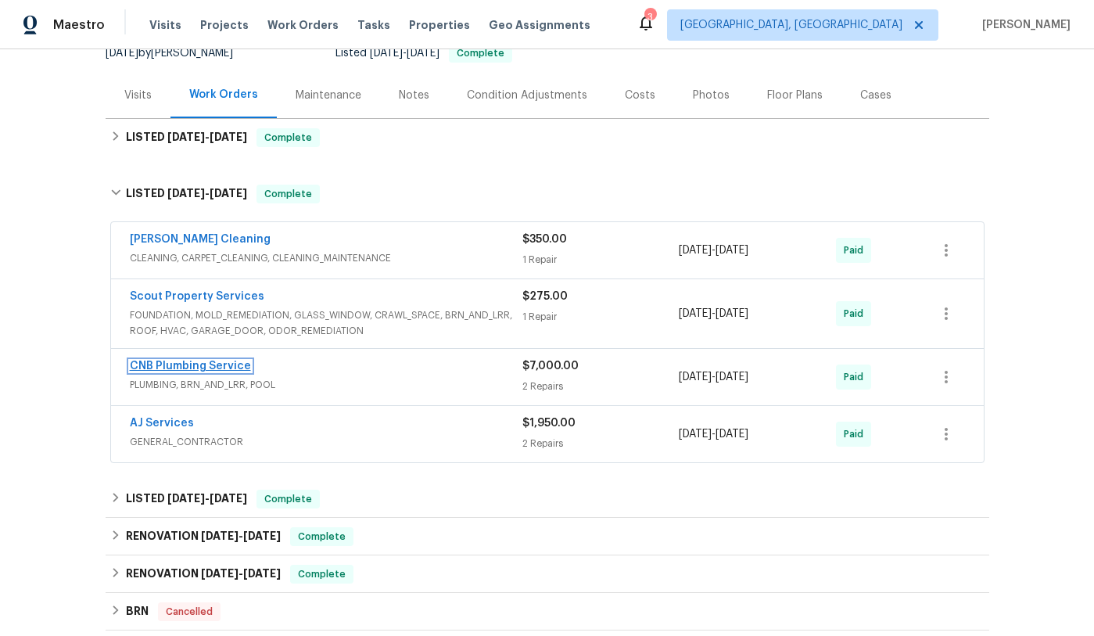
click at [206, 366] on link "CNB Plumbing Service" at bounding box center [190, 365] width 121 height 11
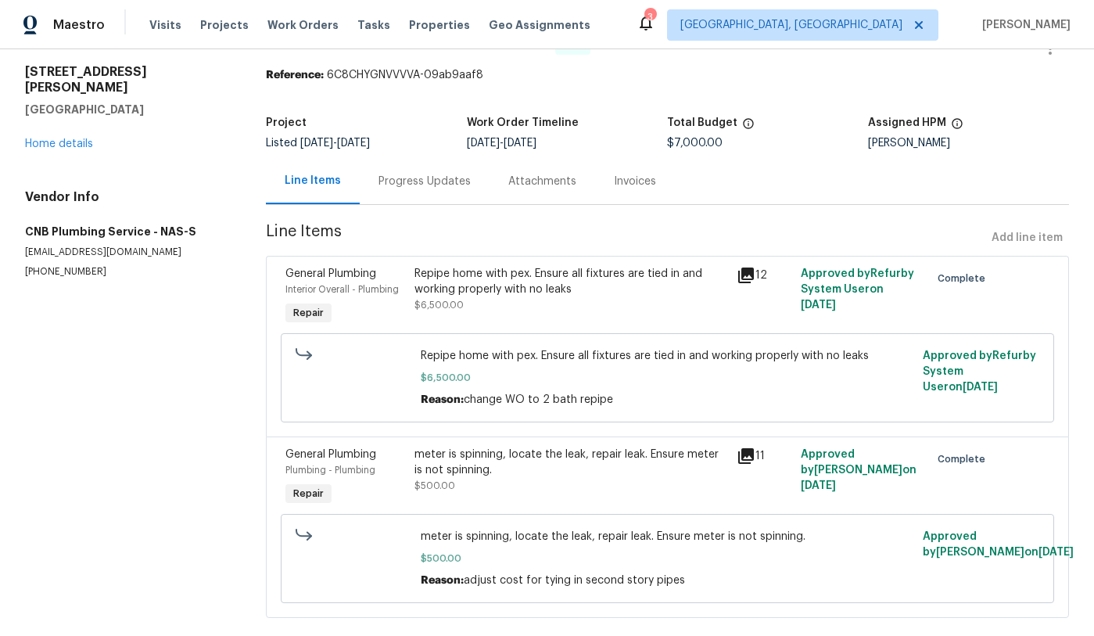
scroll to position [73, 0]
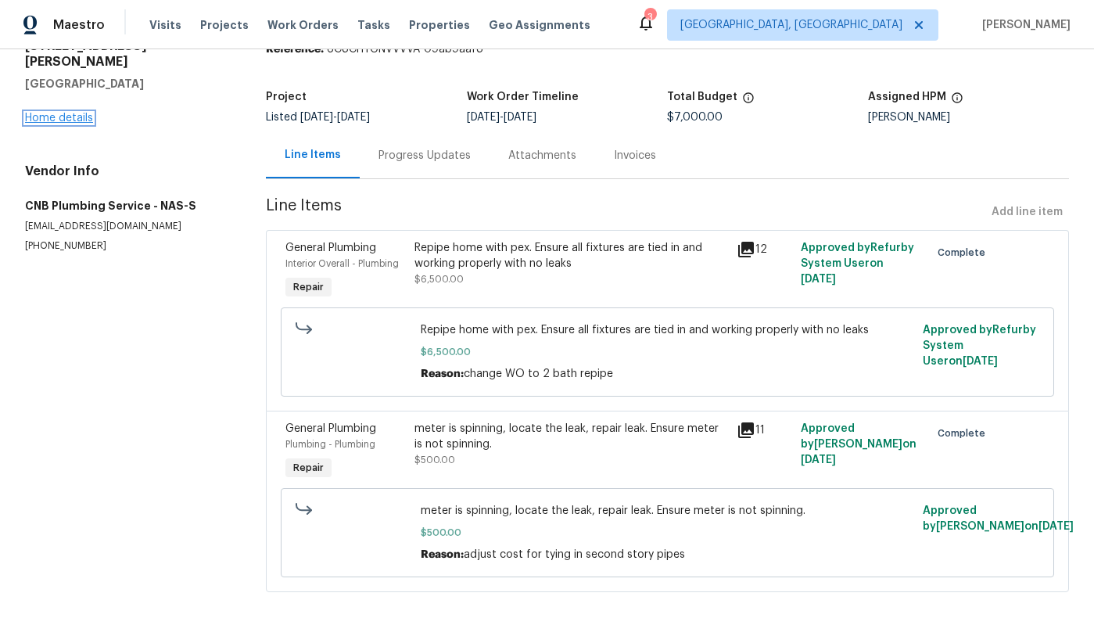
click at [78, 113] on link "Home details" at bounding box center [59, 118] width 68 height 11
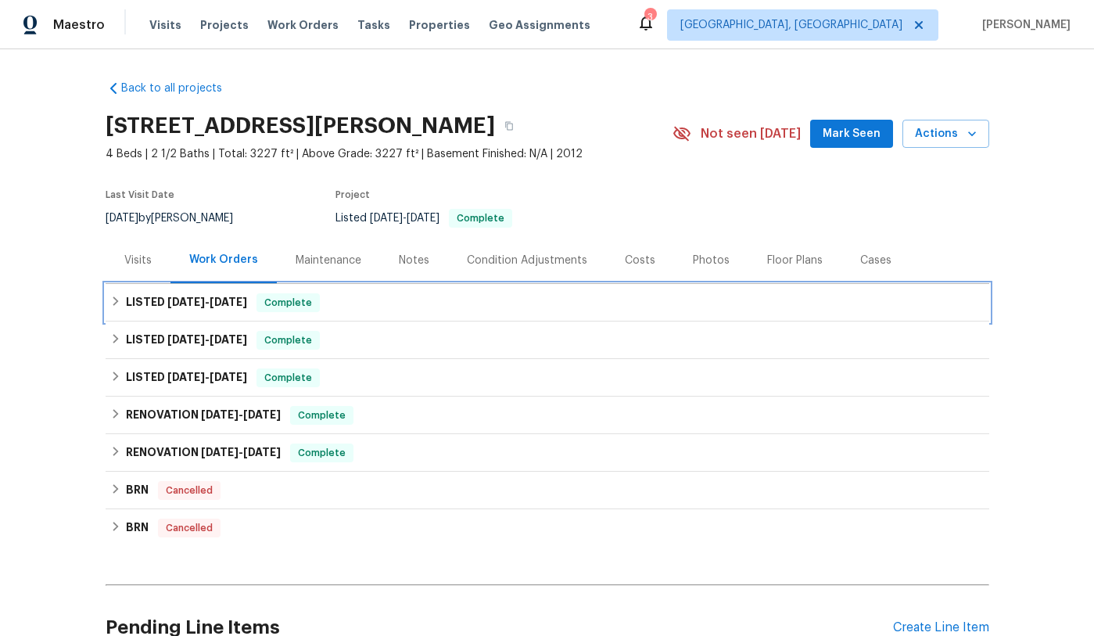
click at [110, 300] on icon at bounding box center [115, 301] width 11 height 11
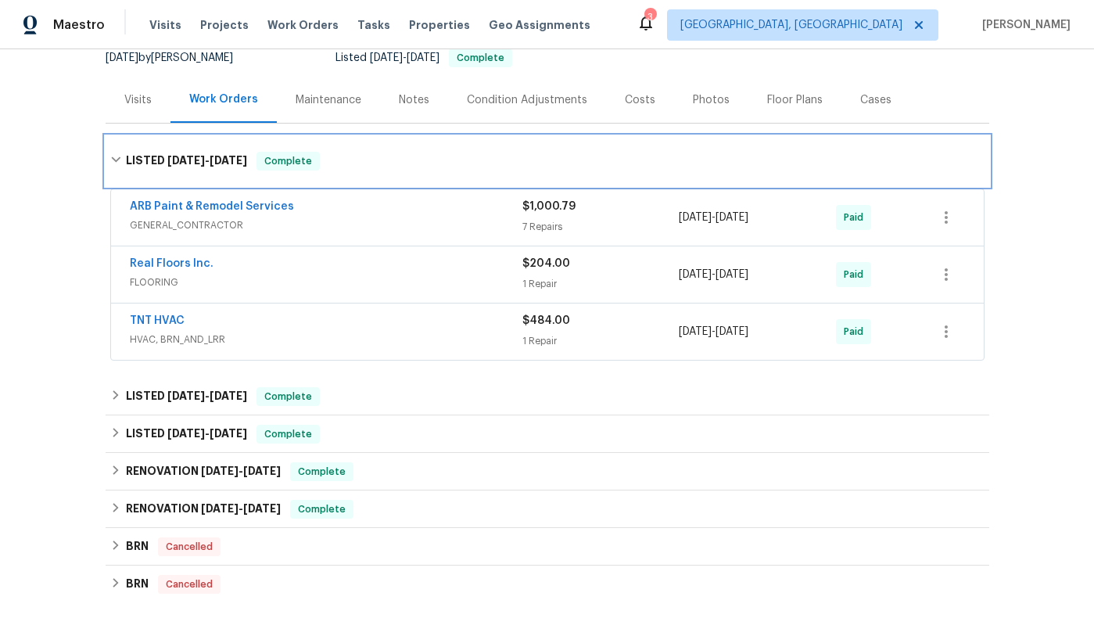
scroll to position [216, 0]
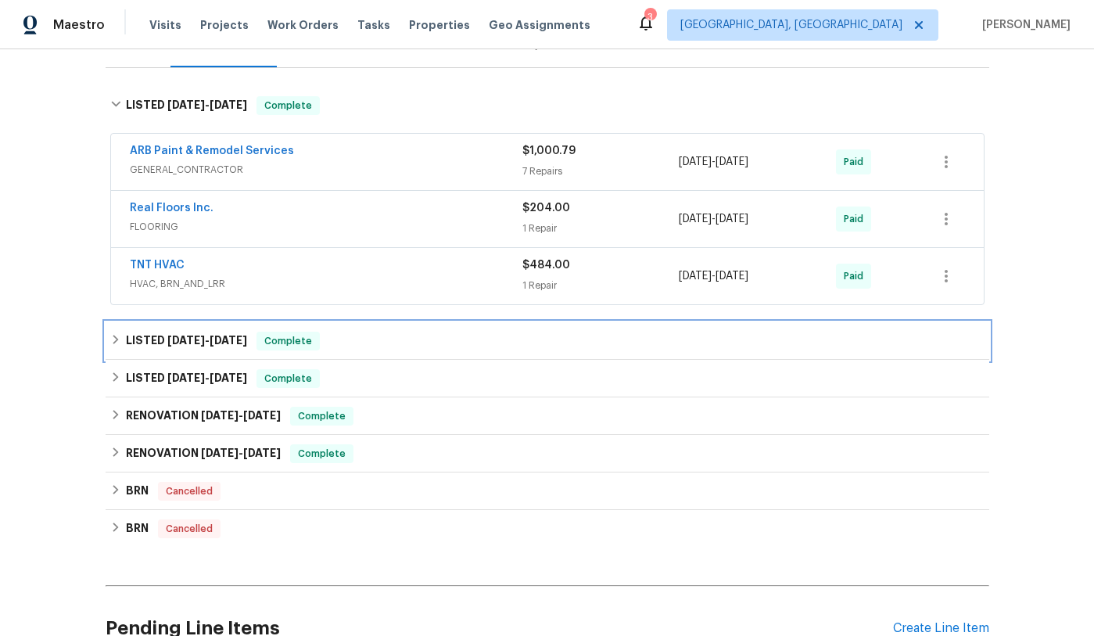
click at [115, 341] on icon at bounding box center [115, 339] width 5 height 9
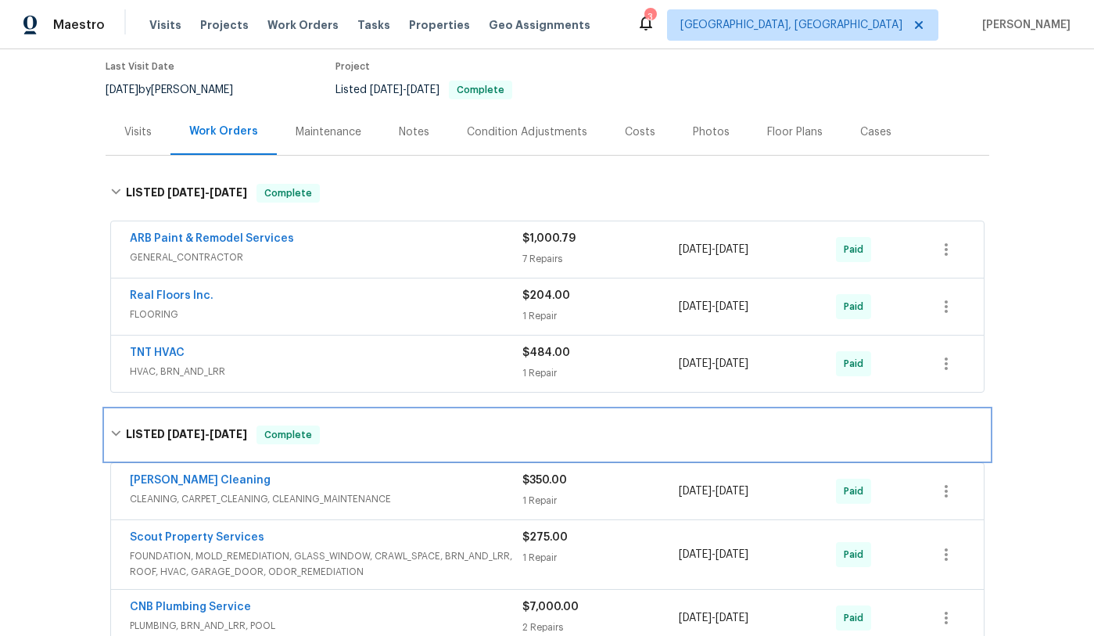
scroll to position [127, 0]
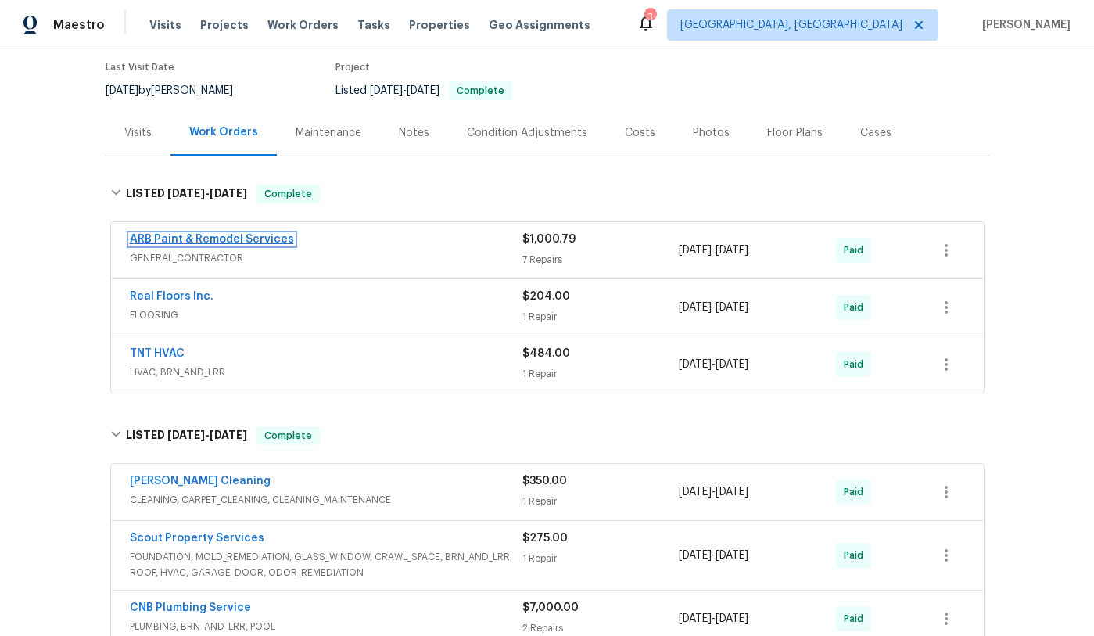
click at [210, 239] on link "ARB Paint & Remodel Services" at bounding box center [212, 239] width 164 height 11
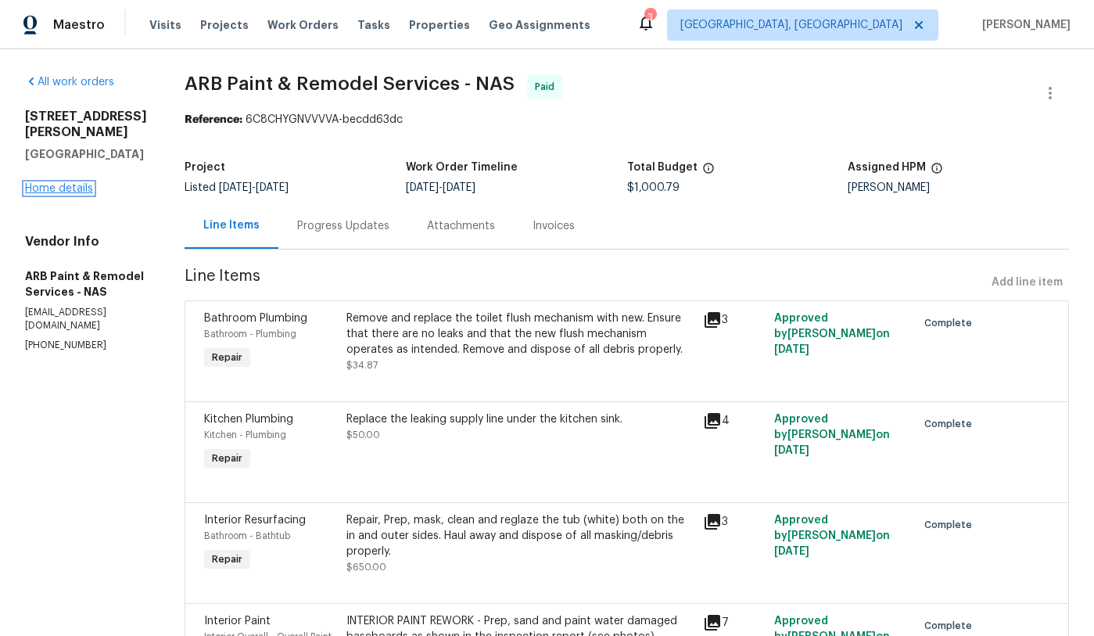
click at [63, 187] on link "Home details" at bounding box center [59, 188] width 68 height 11
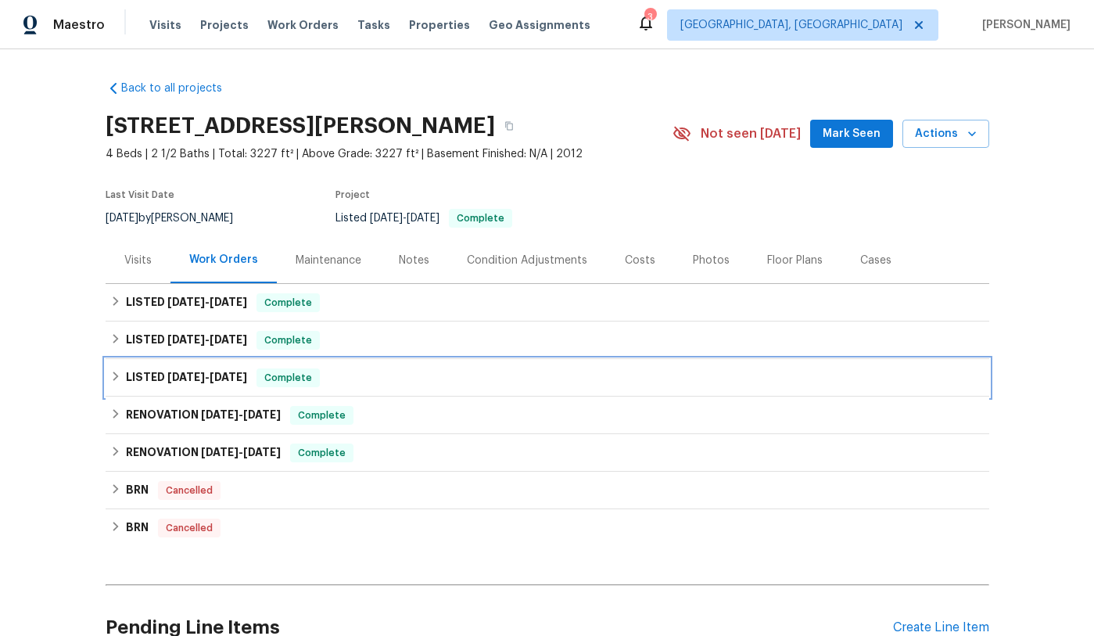
click at [116, 379] on icon at bounding box center [115, 376] width 11 height 11
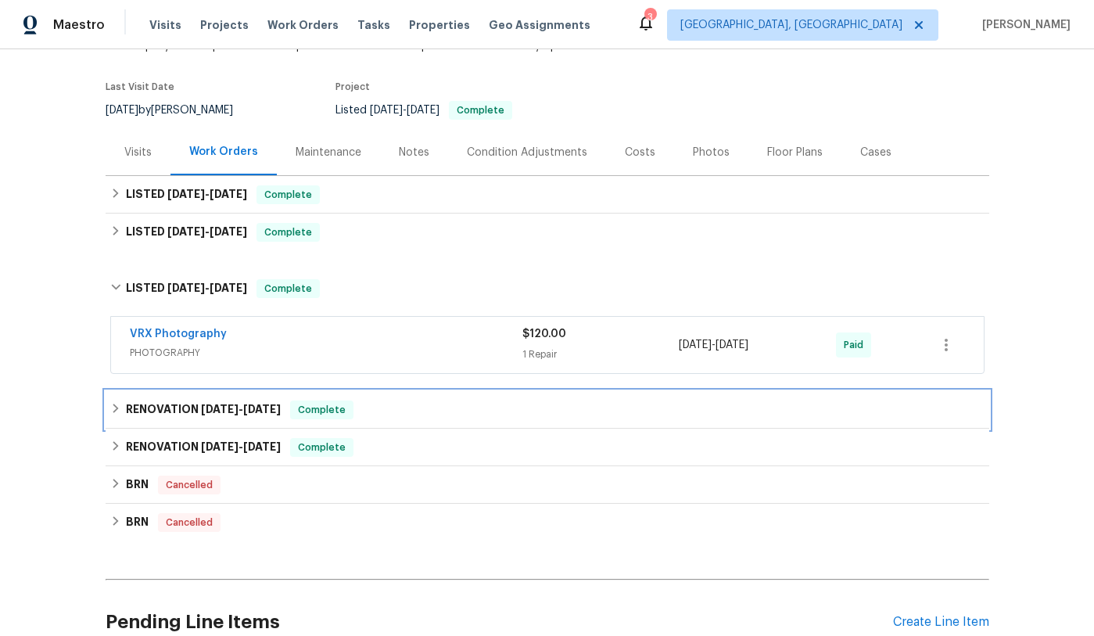
click at [113, 404] on icon at bounding box center [115, 407] width 5 height 9
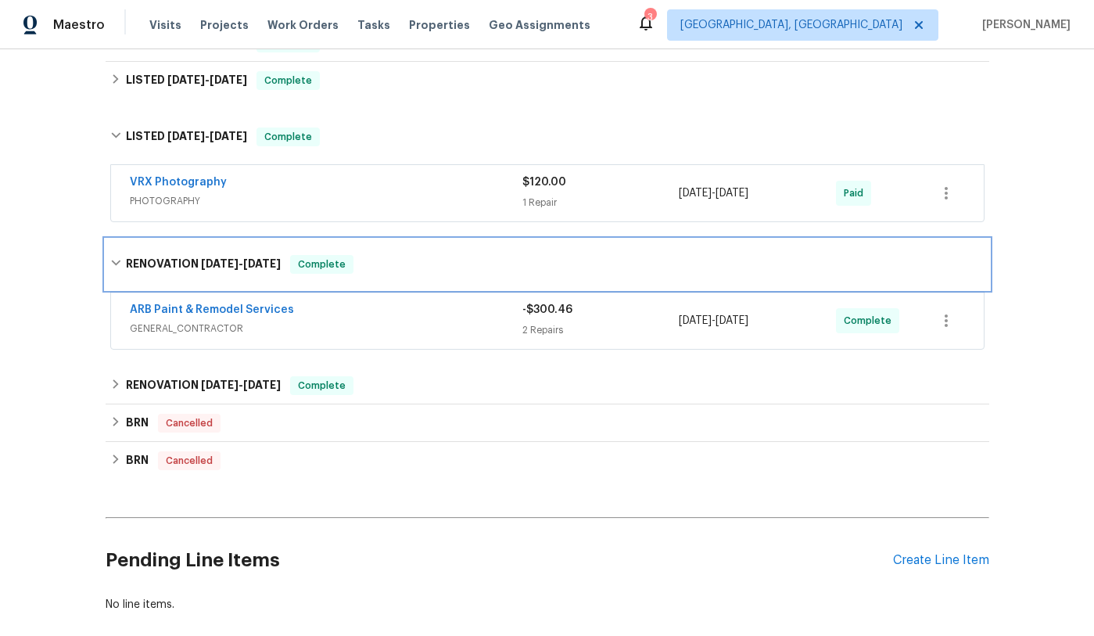
scroll to position [305, 0]
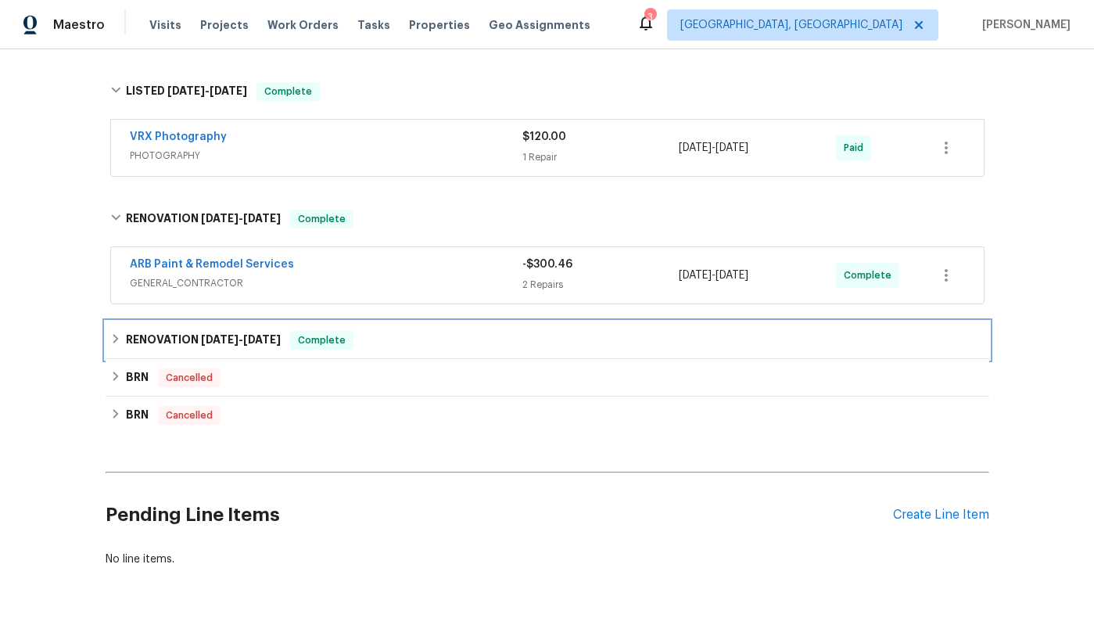
click at [119, 340] on icon at bounding box center [115, 338] width 11 height 11
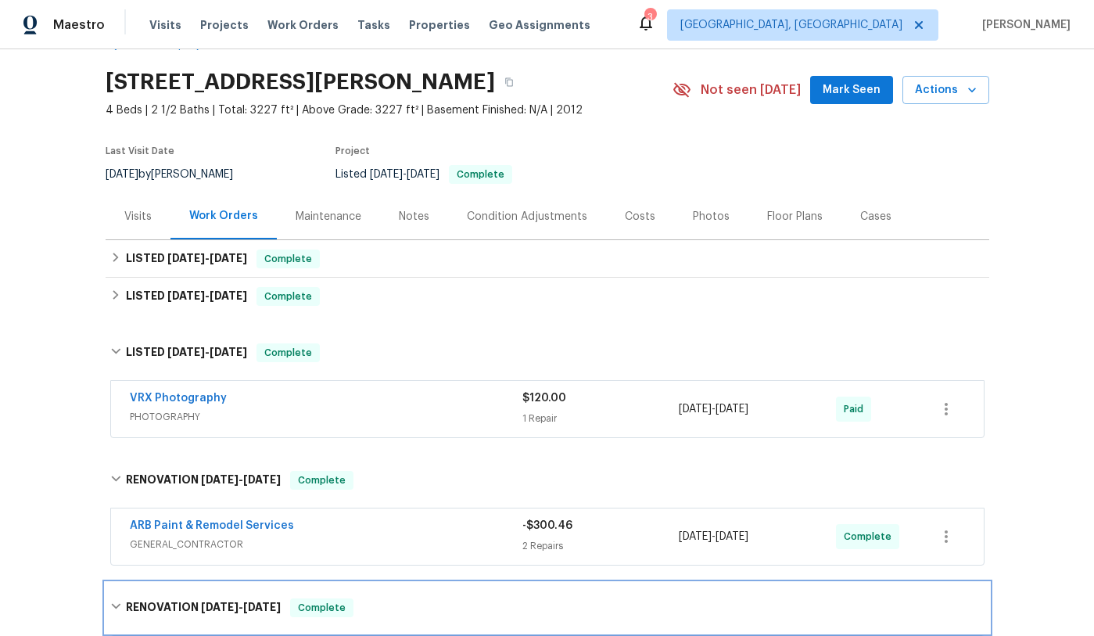
scroll to position [0, 0]
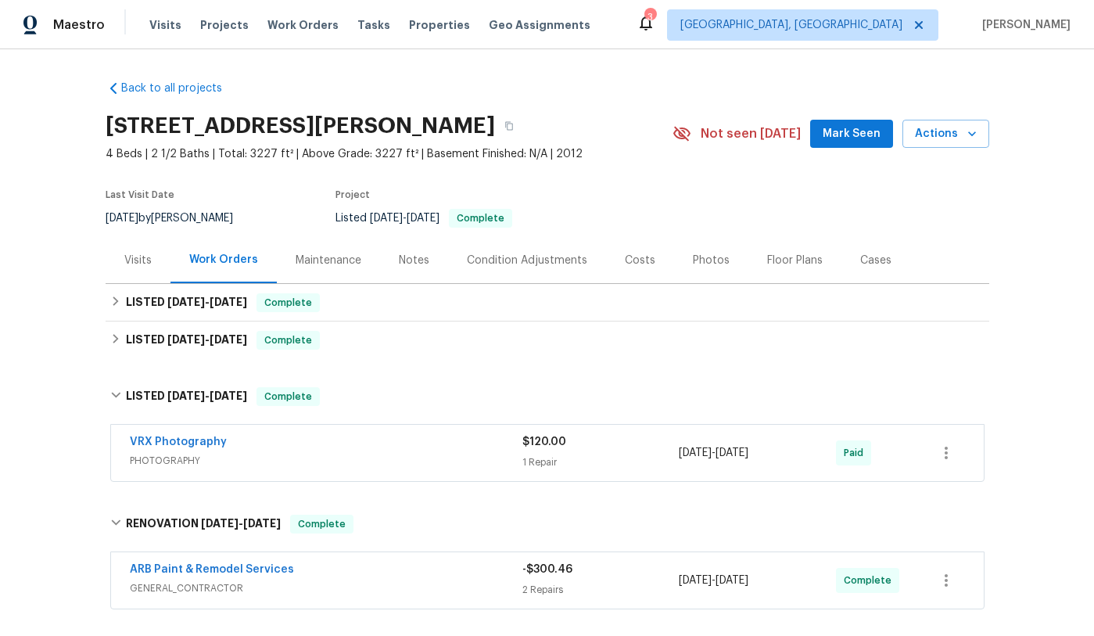
click at [67, 363] on div "Back to all projects 1036 Middleton Ln, Gallatin, TN 37066 4 Beds | 2 1/2 Baths…" at bounding box center [547, 342] width 1094 height 586
